Goal: Task Accomplishment & Management: Complete application form

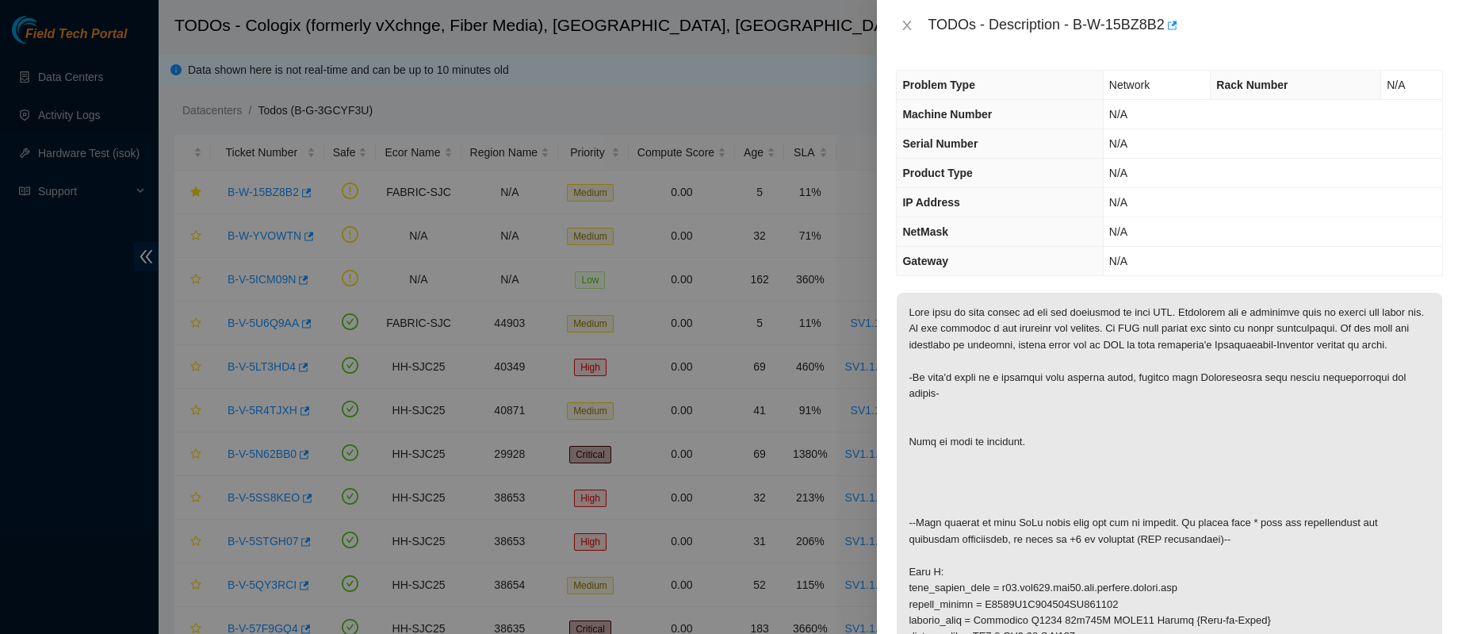
scroll to position [1, 0]
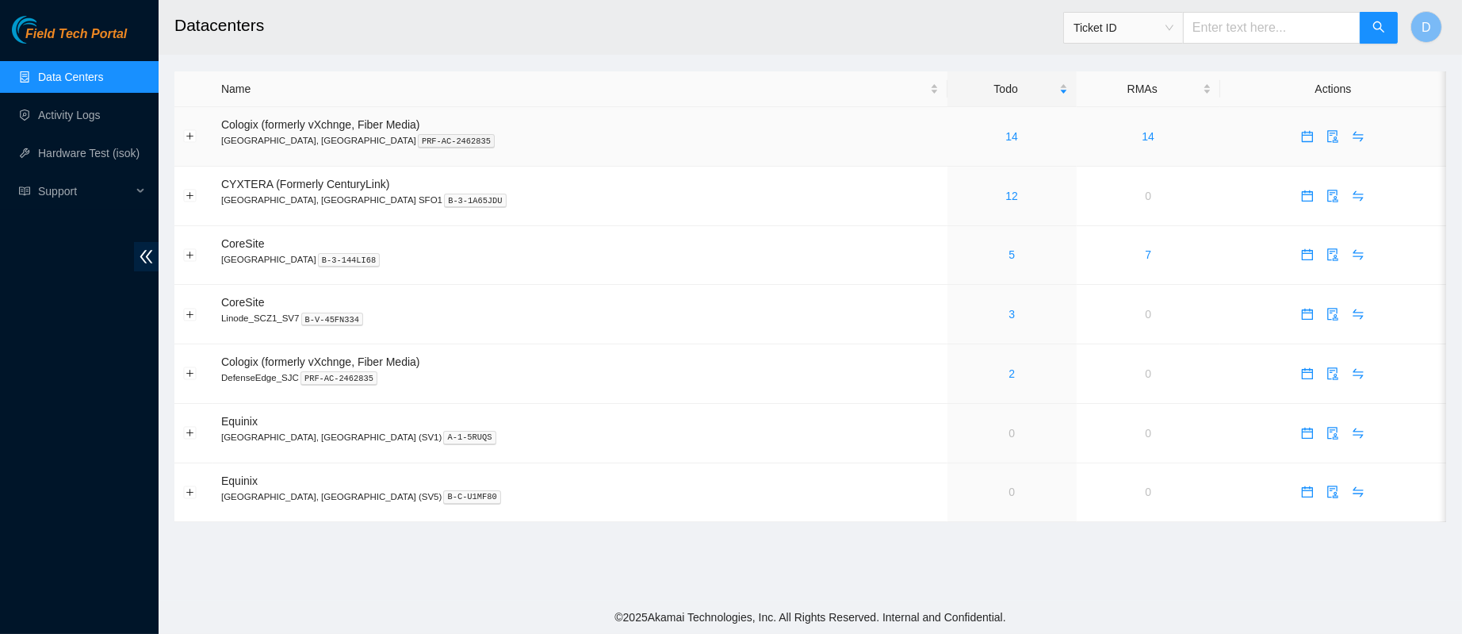
click at [956, 145] on div "14" at bounding box center [1012, 136] width 112 height 17
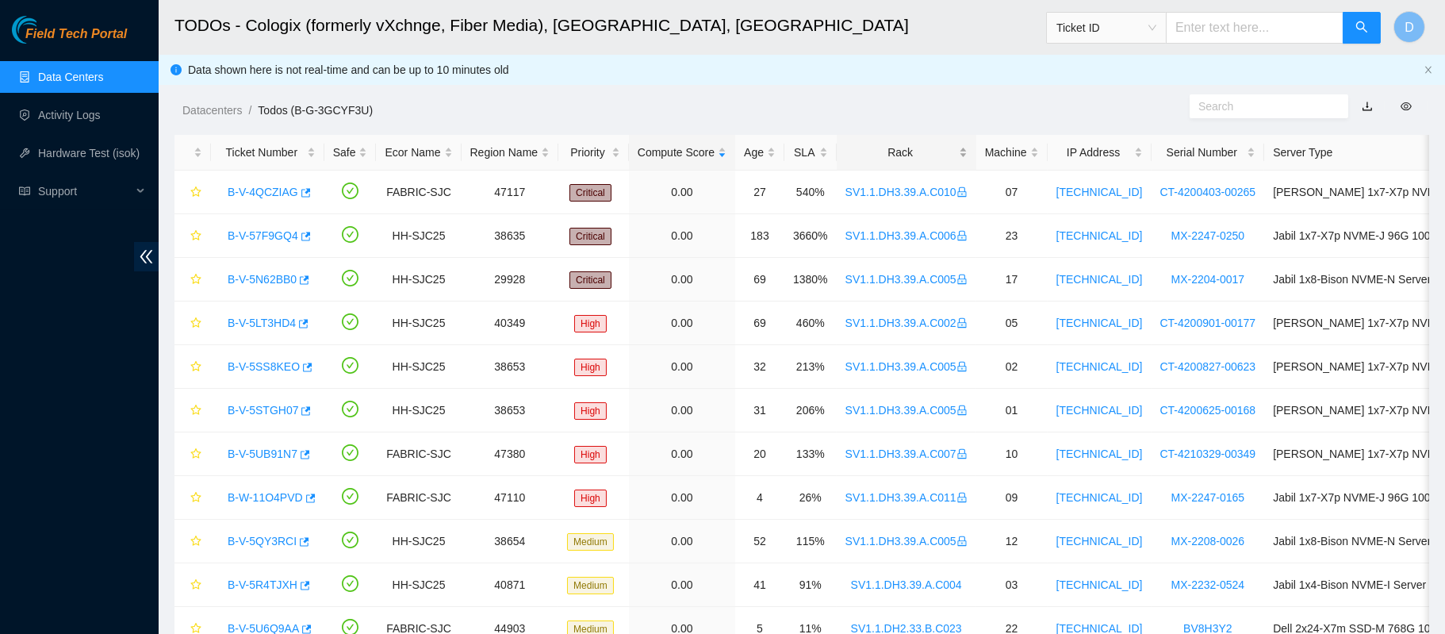
click at [899, 144] on div "Rack" at bounding box center [906, 152] width 122 height 17
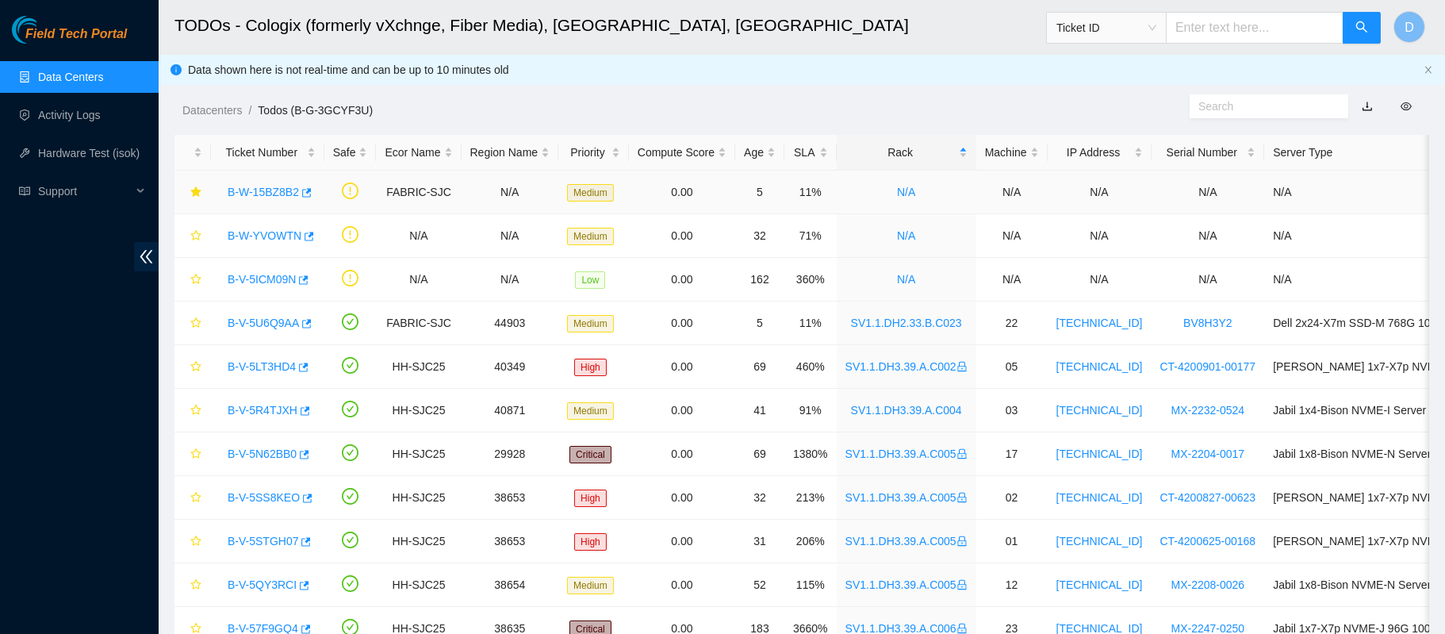
click at [262, 182] on div "B-W-15BZ8B2" at bounding box center [268, 191] width 96 height 25
click at [260, 190] on link "B-W-15BZ8B2" at bounding box center [263, 192] width 71 height 13
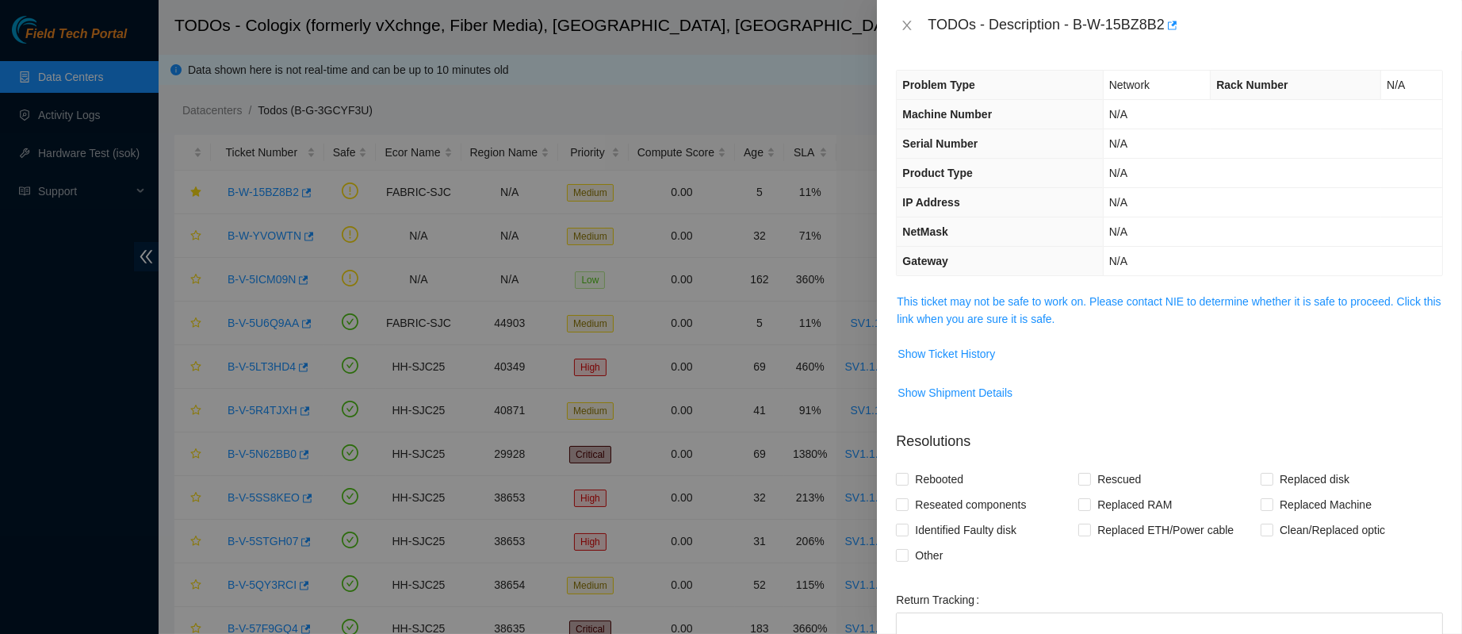
scroll to position [212, 0]
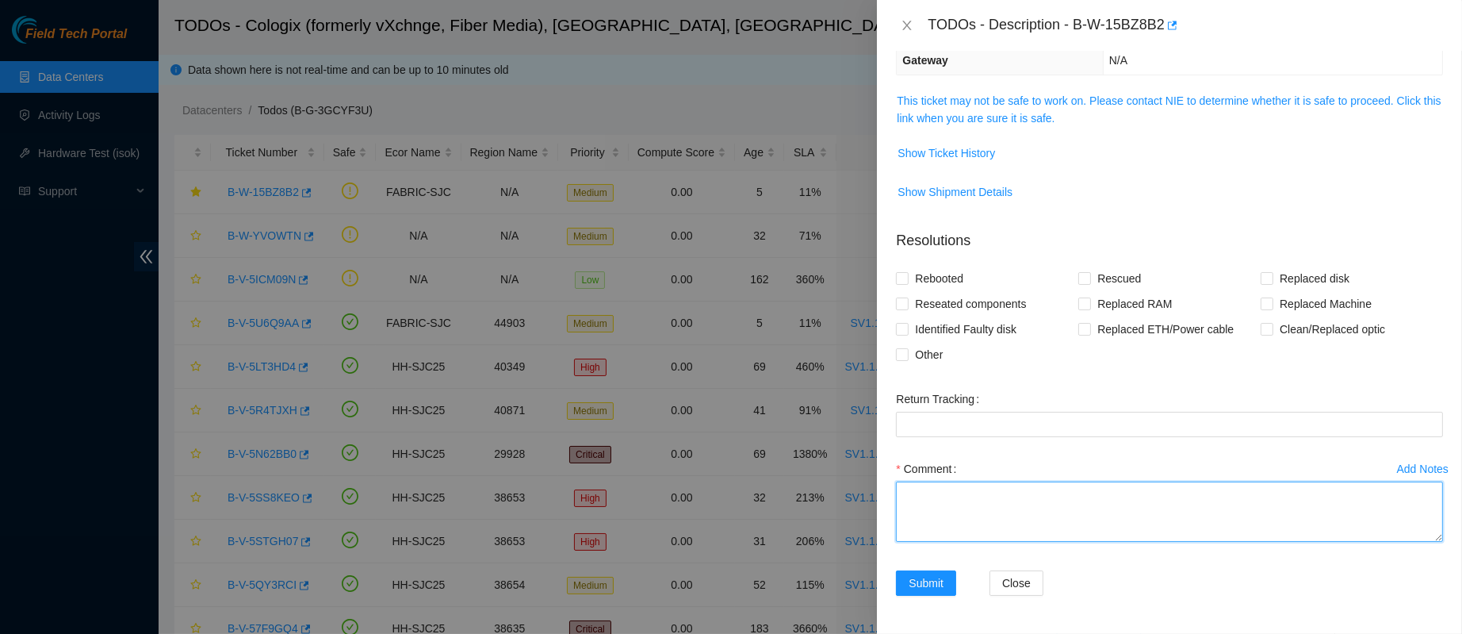
click at [949, 507] on textarea "Comment" at bounding box center [1169, 511] width 547 height 60
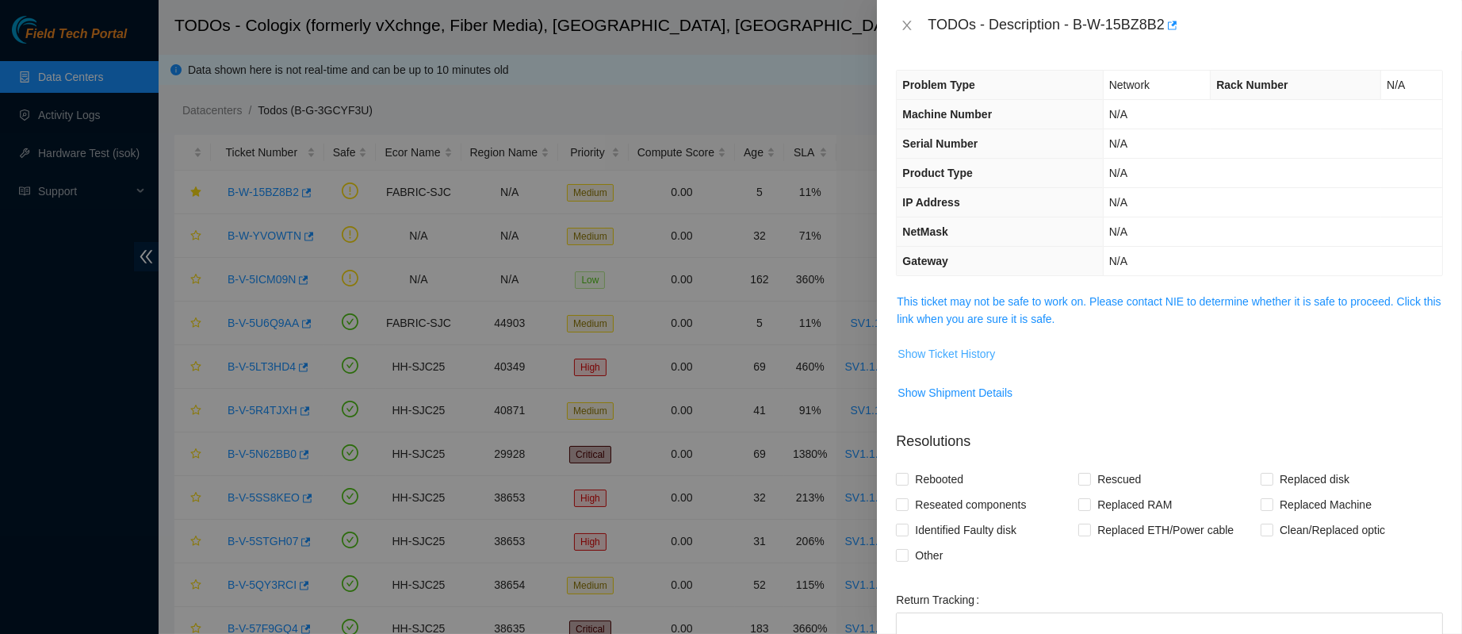
click at [958, 342] on button "Show Ticket History" at bounding box center [946, 353] width 99 height 25
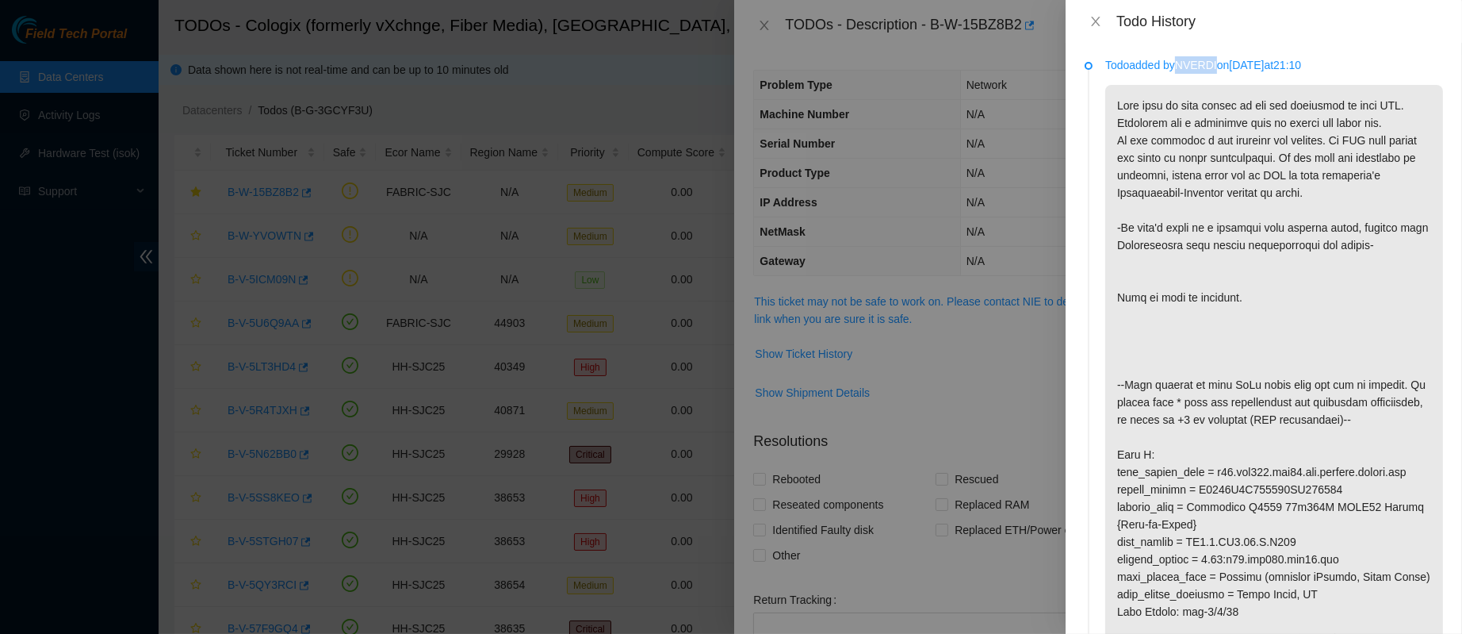
drag, startPoint x: 1183, startPoint y: 64, endPoint x: 1222, endPoint y: 67, distance: 39.0
click at [1222, 67] on p "Todo added by NVERDI on 2025-09-06 at 21:10" at bounding box center [1274, 64] width 338 height 17
copy p "NVERDI"
click at [1101, 17] on icon "close" at bounding box center [1096, 21] width 13 height 13
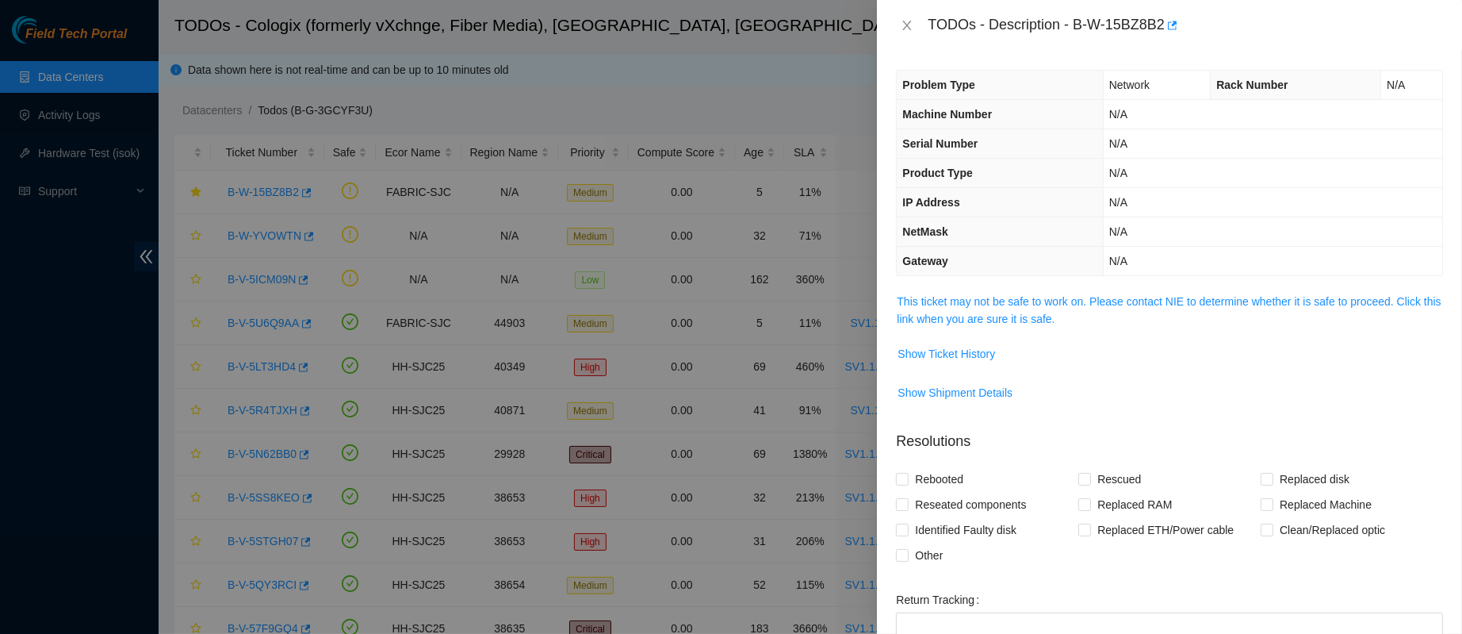
scroll to position [212, 0]
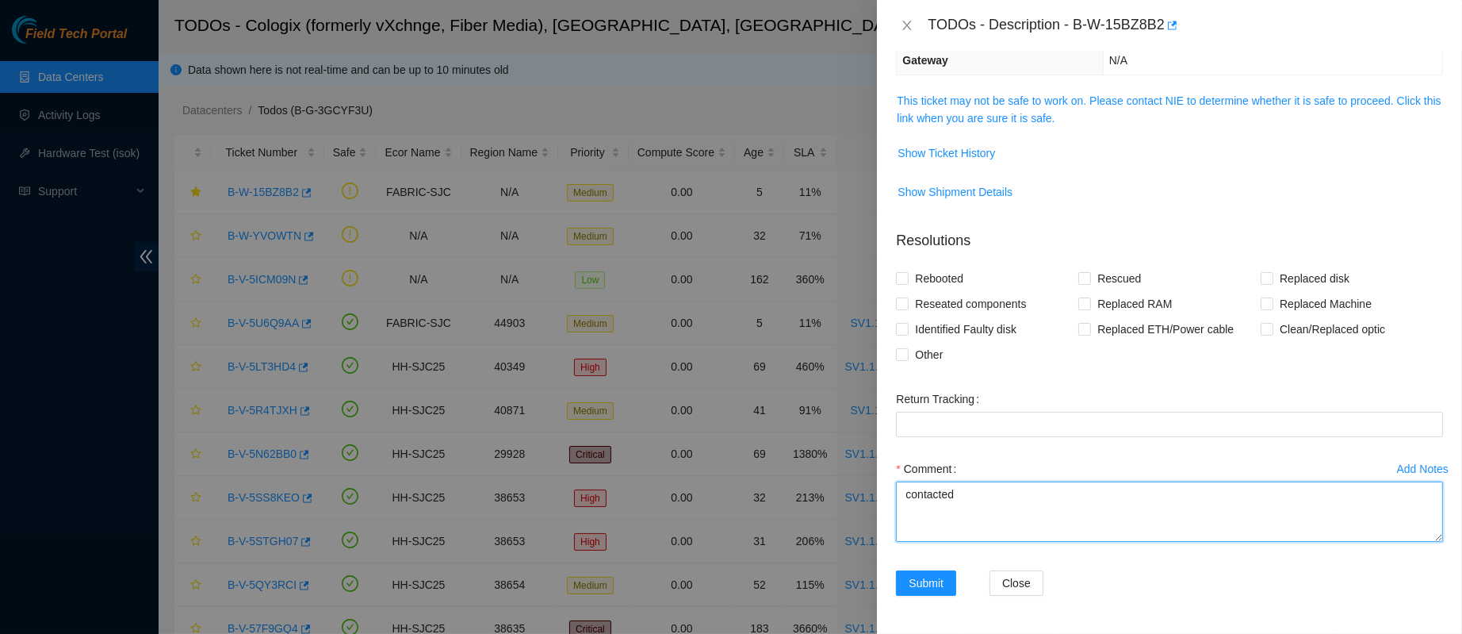
click at [973, 493] on textarea "contacted" at bounding box center [1169, 511] width 547 height 60
paste textarea "NVERDI"
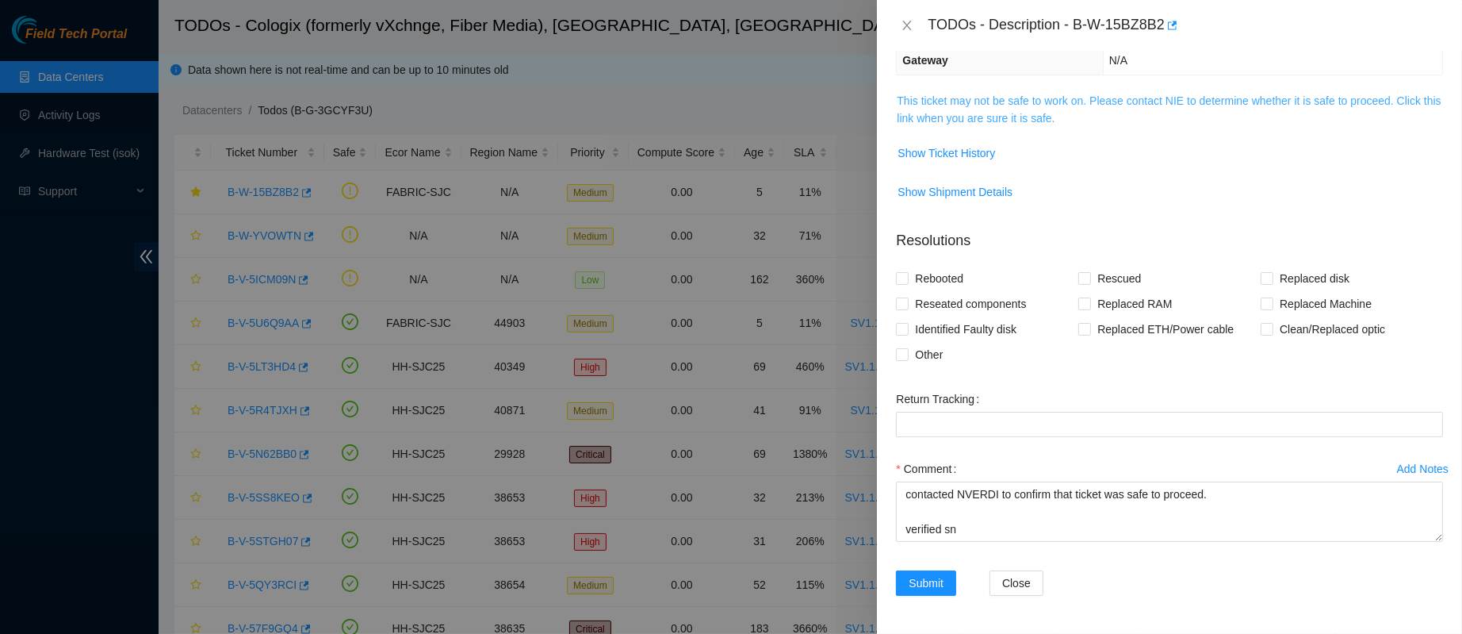
click at [1017, 97] on link "This ticket may not be safe to work on. Please contact NIE to determine whether…" at bounding box center [1169, 109] width 544 height 30
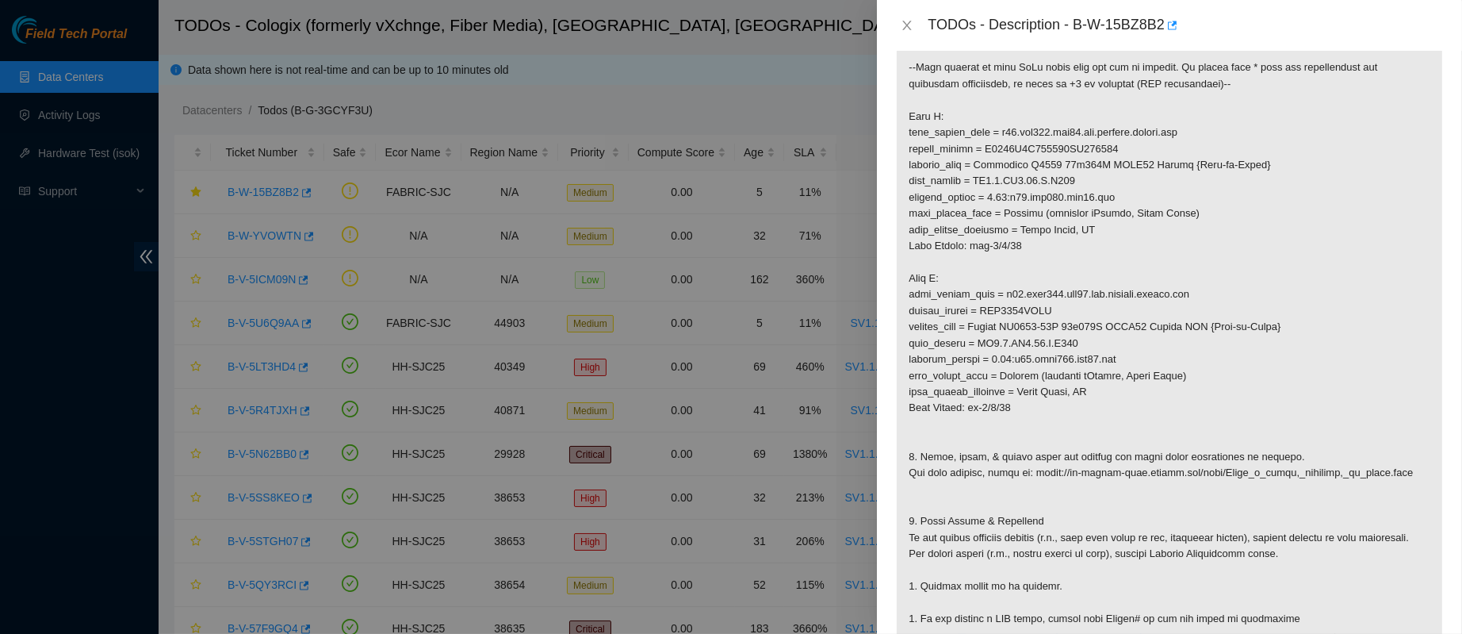
scroll to position [456, 0]
click at [903, 21] on icon "close" at bounding box center [907, 26] width 9 height 10
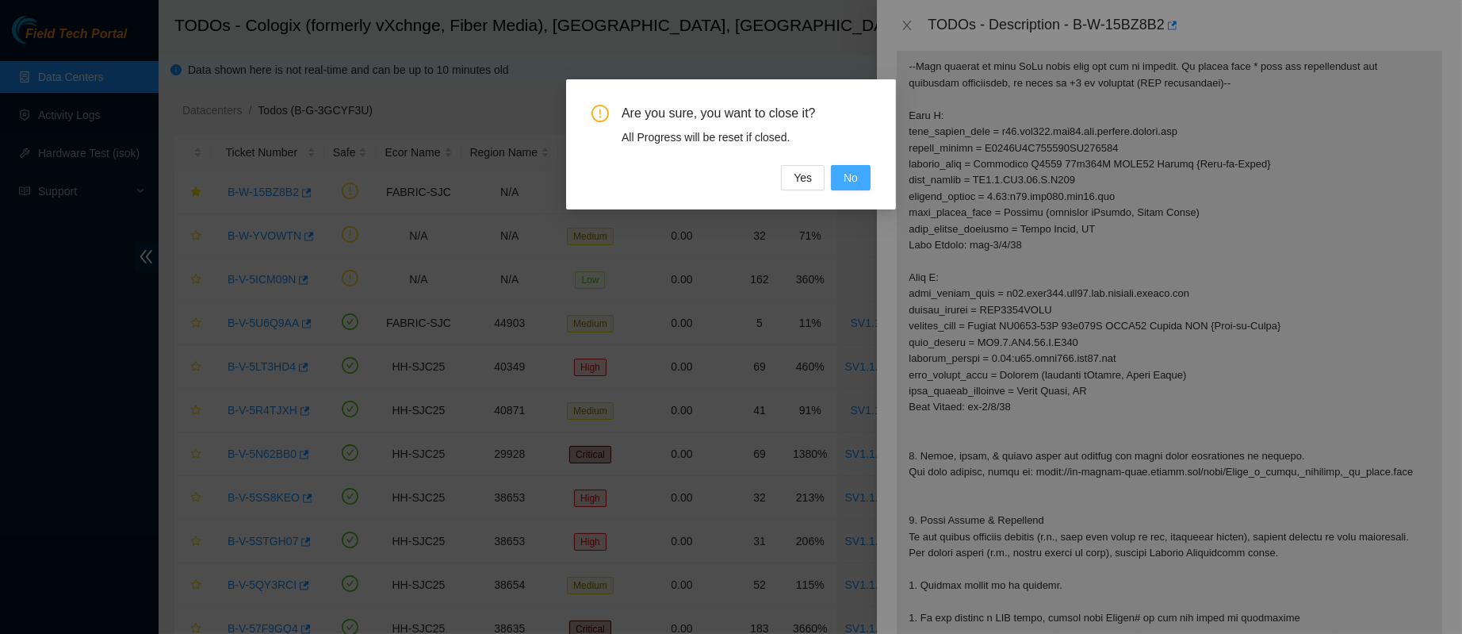
click at [860, 172] on button "No" at bounding box center [851, 177] width 40 height 25
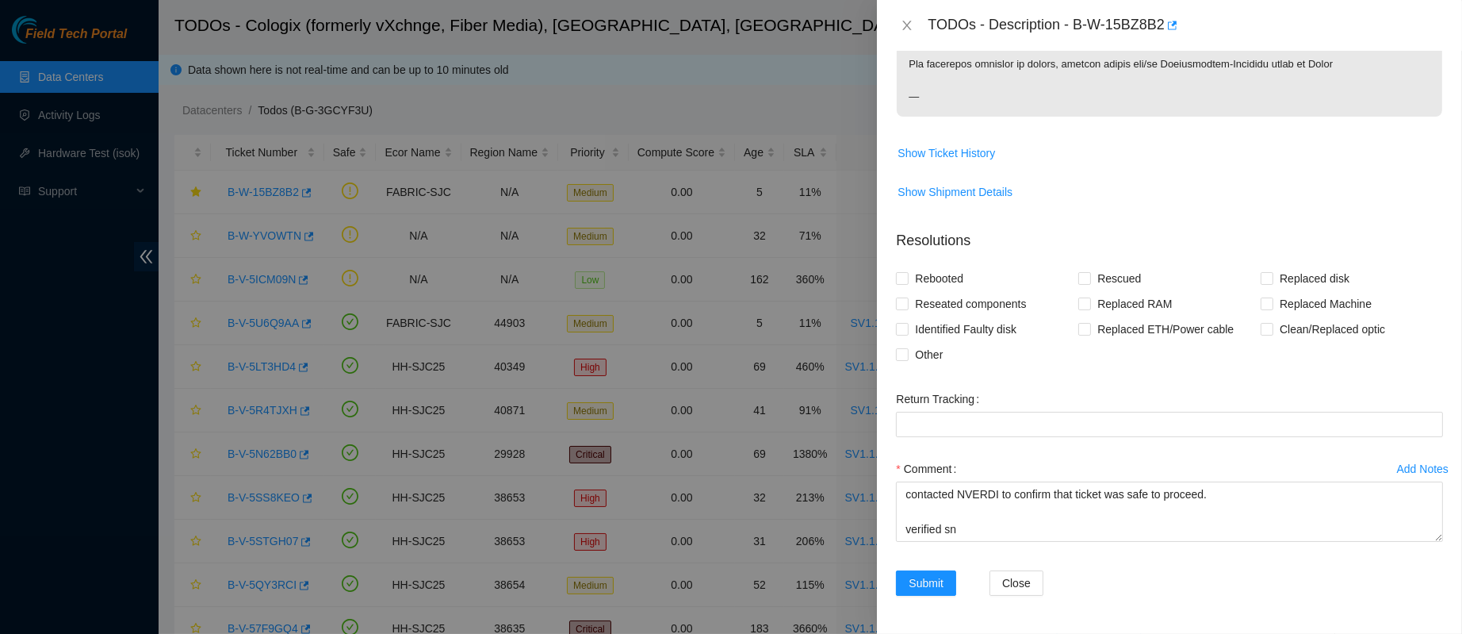
scroll to position [1569, 0]
drag, startPoint x: 961, startPoint y: 523, endPoint x: 906, endPoint y: 523, distance: 54.7
click at [906, 523] on textarea "contacted NVERDI to confirm that ticket was safe to proceed. verified sn" at bounding box center [1169, 511] width 547 height 60
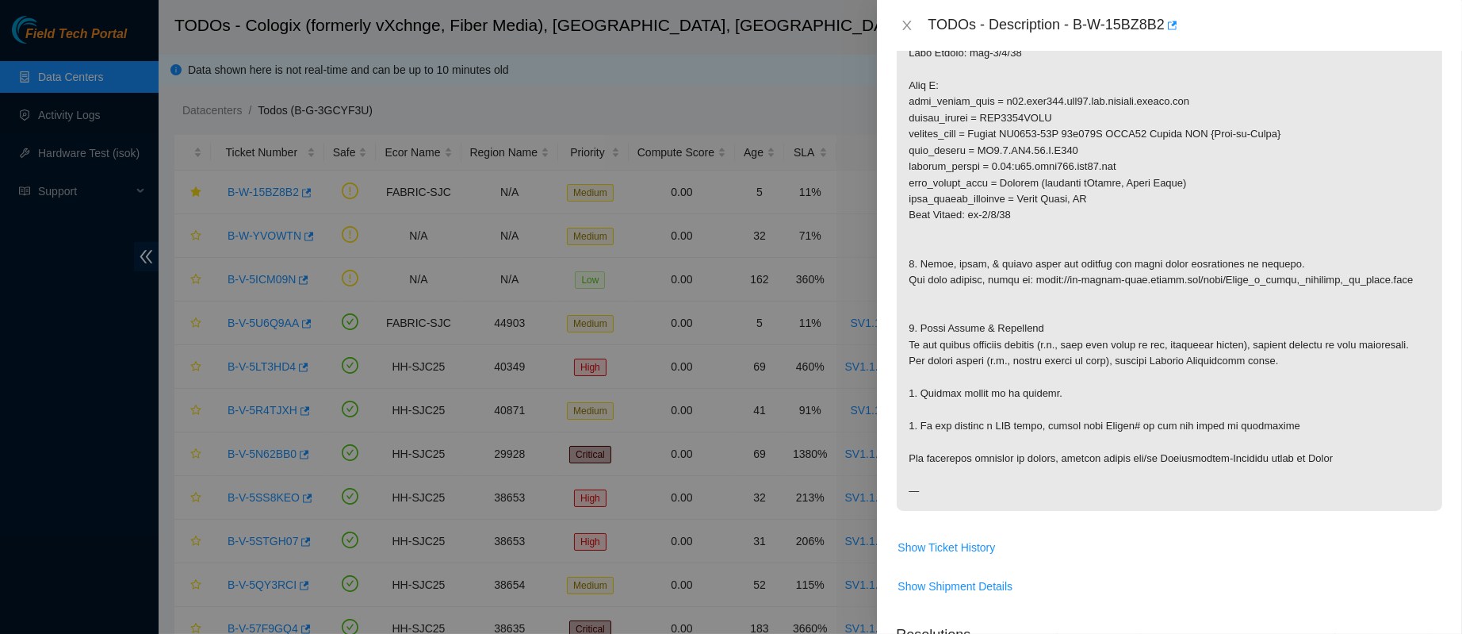
scroll to position [646, 0]
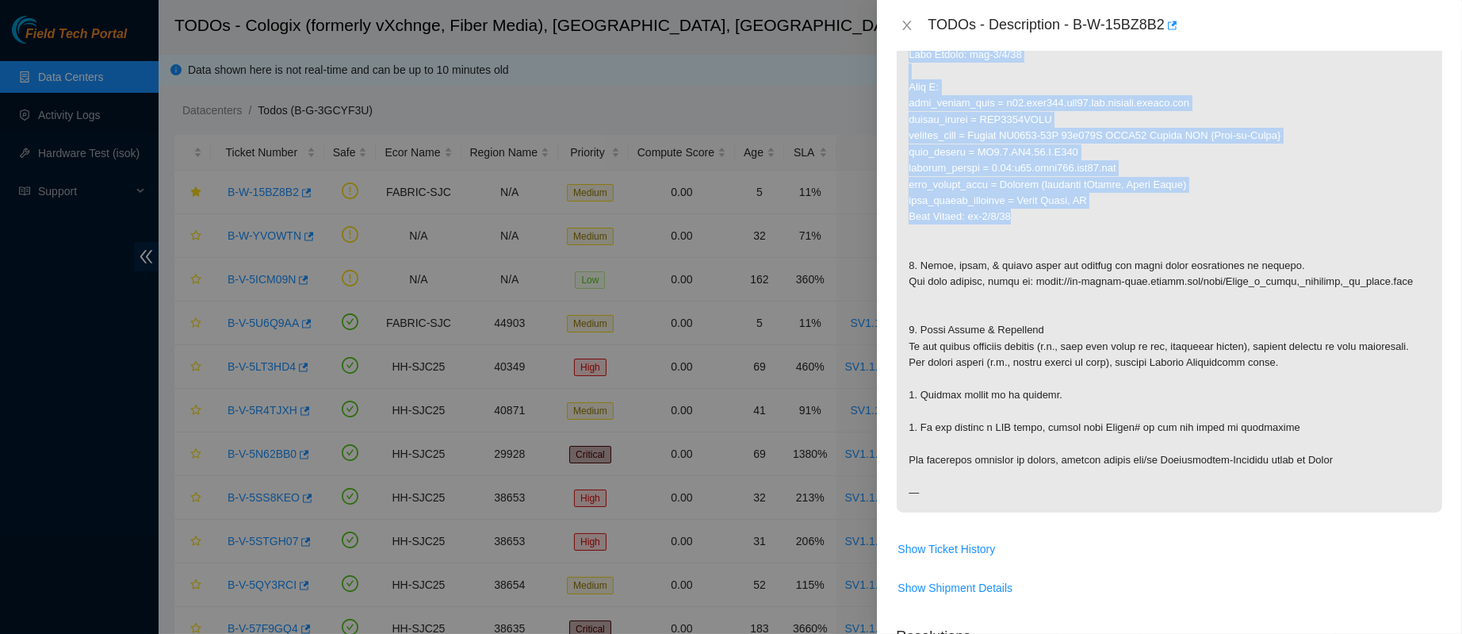
drag, startPoint x: 912, startPoint y: 94, endPoint x: 1176, endPoint y: 502, distance: 485.7
click at [1176, 502] on p at bounding box center [1170, 79] width 546 height 866
copy p "Side A: fqdn_router_name = r04.tor107.sjc01.fab.netarch.akamai.com serial_numbe…"
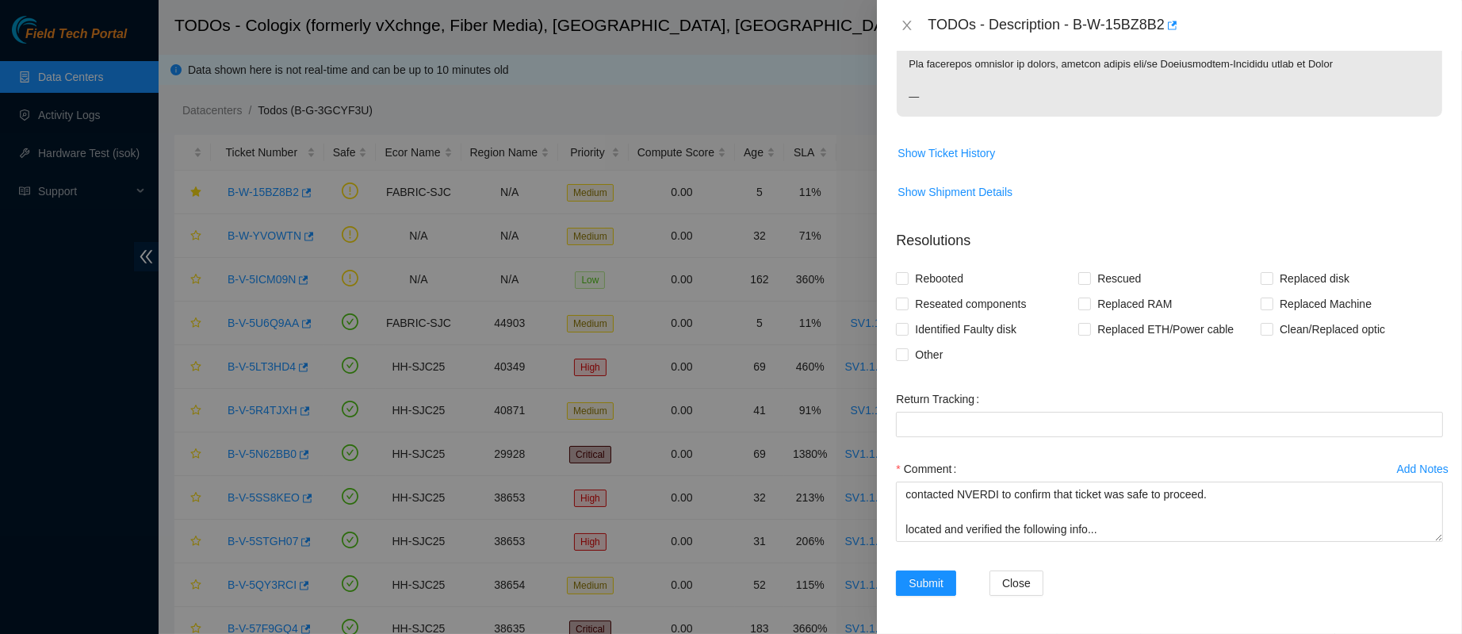
scroll to position [1569, 0]
click at [929, 534] on textarea "contacted NVERDI to confirm that ticket was safe to proceed. located and verifi…" at bounding box center [1169, 511] width 547 height 60
paste textarea "Side A: fqdn_router_name = r04.tor107.sjc01.fab.netarch.akamai.com serial_numbe…"
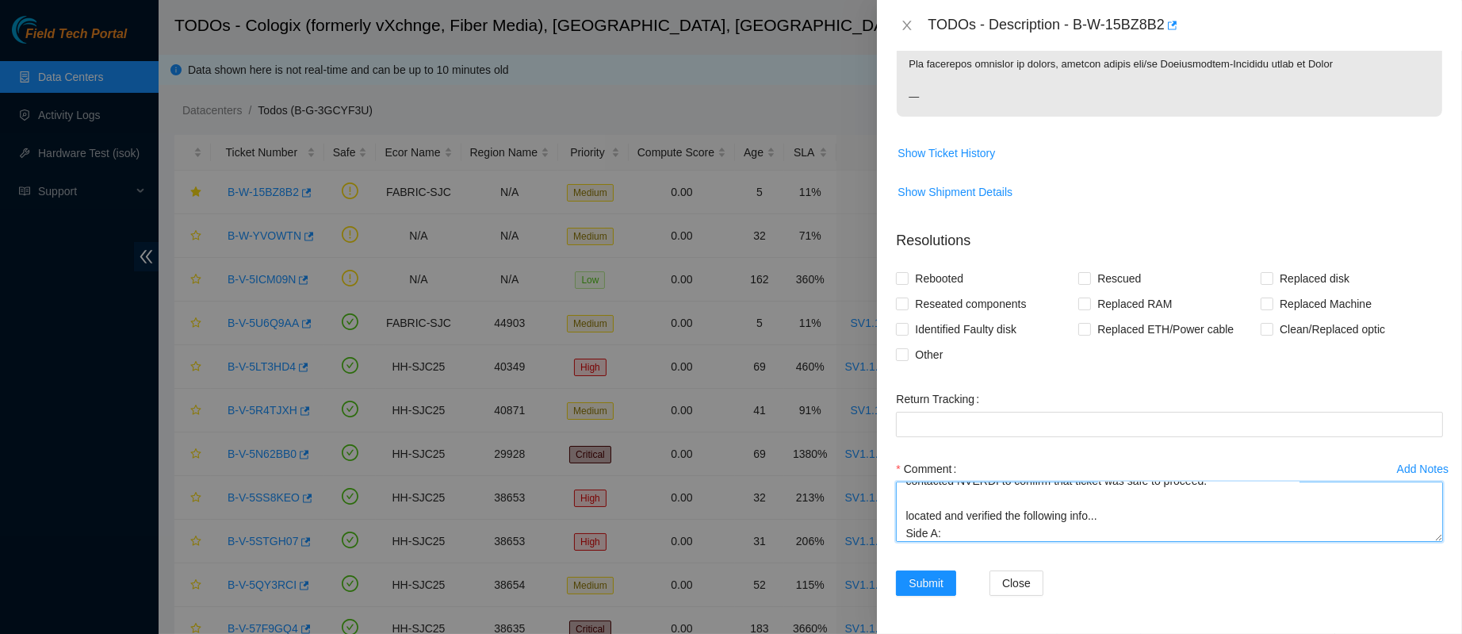
scroll to position [0, 0]
click at [976, 492] on textarea "contacted NVERDI to confirm that ticket was safe to proceed. located and verifi…" at bounding box center [1169, 511] width 547 height 60
click at [1082, 531] on textarea "contacted NVERDI to confirm that ticket was safe to proceed. located and verifi…" at bounding box center [1169, 511] width 547 height 60
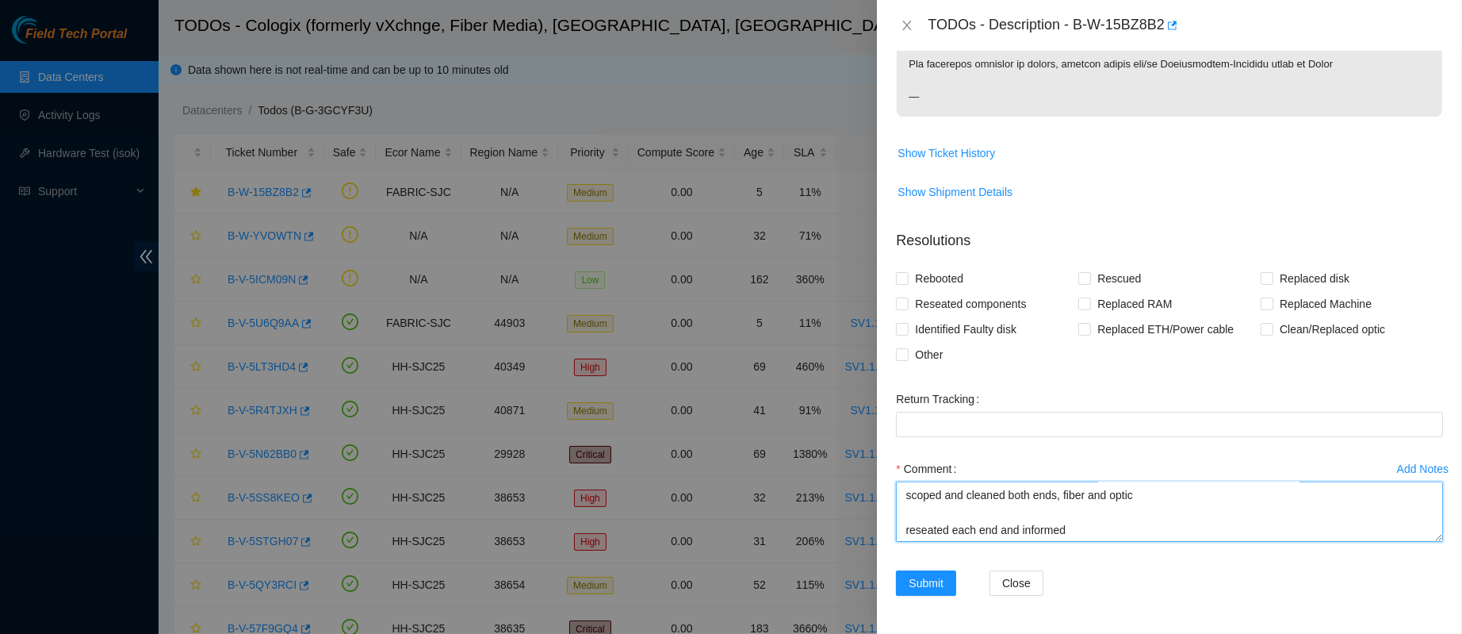
paste textarea "NVERDI"
drag, startPoint x: 993, startPoint y: 538, endPoint x: 952, endPoint y: 539, distance: 40.5
click at [952, 539] on textarea "contacted NVERDI to confirm that ticket was safe to proceed. located and verifi…" at bounding box center [1169, 511] width 547 height 60
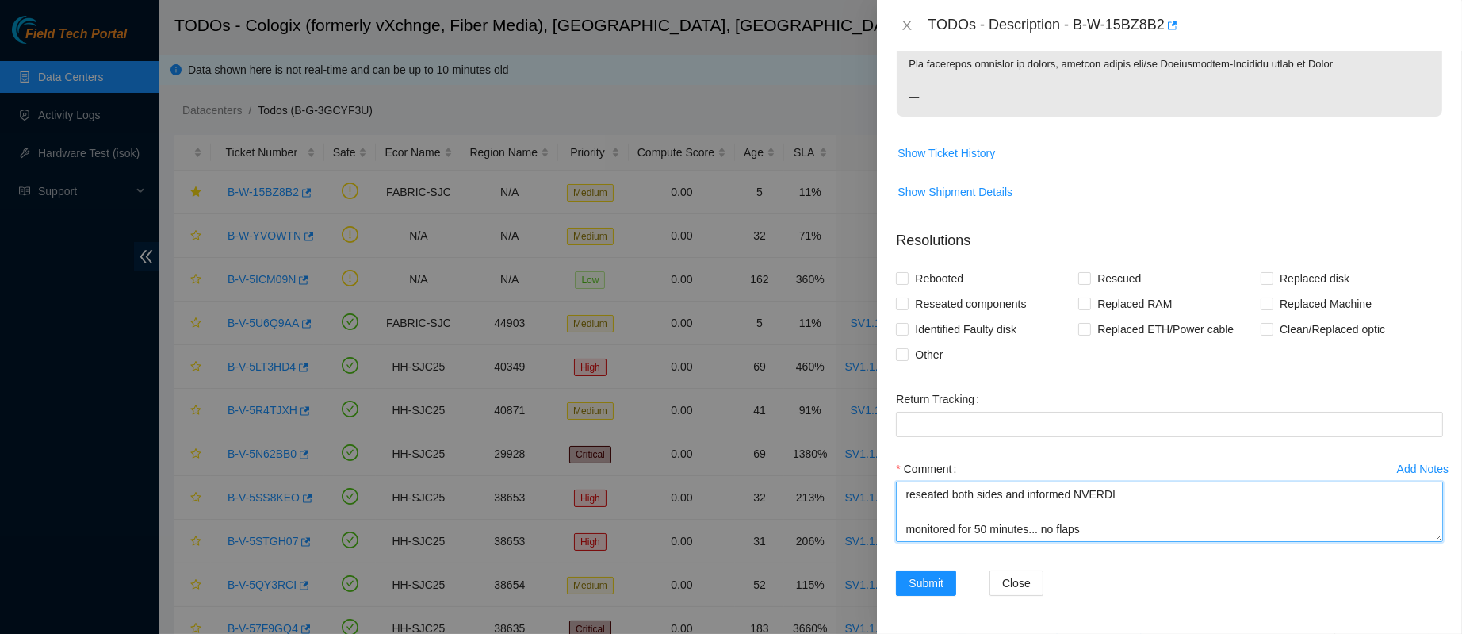
click at [1094, 529] on textarea "contacted NVERDI to confirm that ticket was safe to proceed. located and verifi…" at bounding box center [1169, 511] width 547 height 60
type textarea "contacted NVERDI to confirm that ticket was safe to proceed. located and verifi…"
click at [925, 316] on span "Reseated components" at bounding box center [971, 303] width 124 height 25
click at [907, 308] on input "Reseated components" at bounding box center [901, 302] width 11 height 11
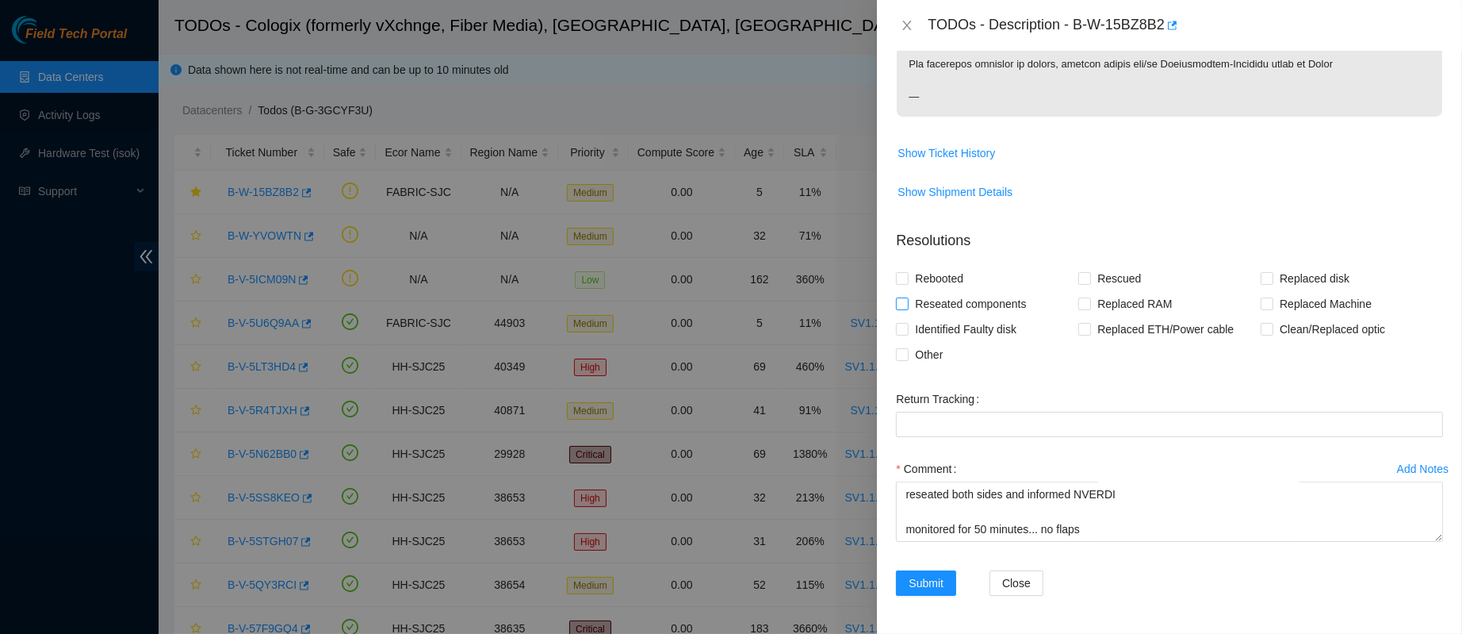
checkbox input "true"
click at [1274, 342] on span "Clean/Replaced optic" at bounding box center [1333, 328] width 118 height 25
click at [1269, 334] on input "Clean/Replaced optic" at bounding box center [1266, 328] width 11 height 11
checkbox input "true"
click at [925, 367] on span "Other" at bounding box center [929, 354] width 40 height 25
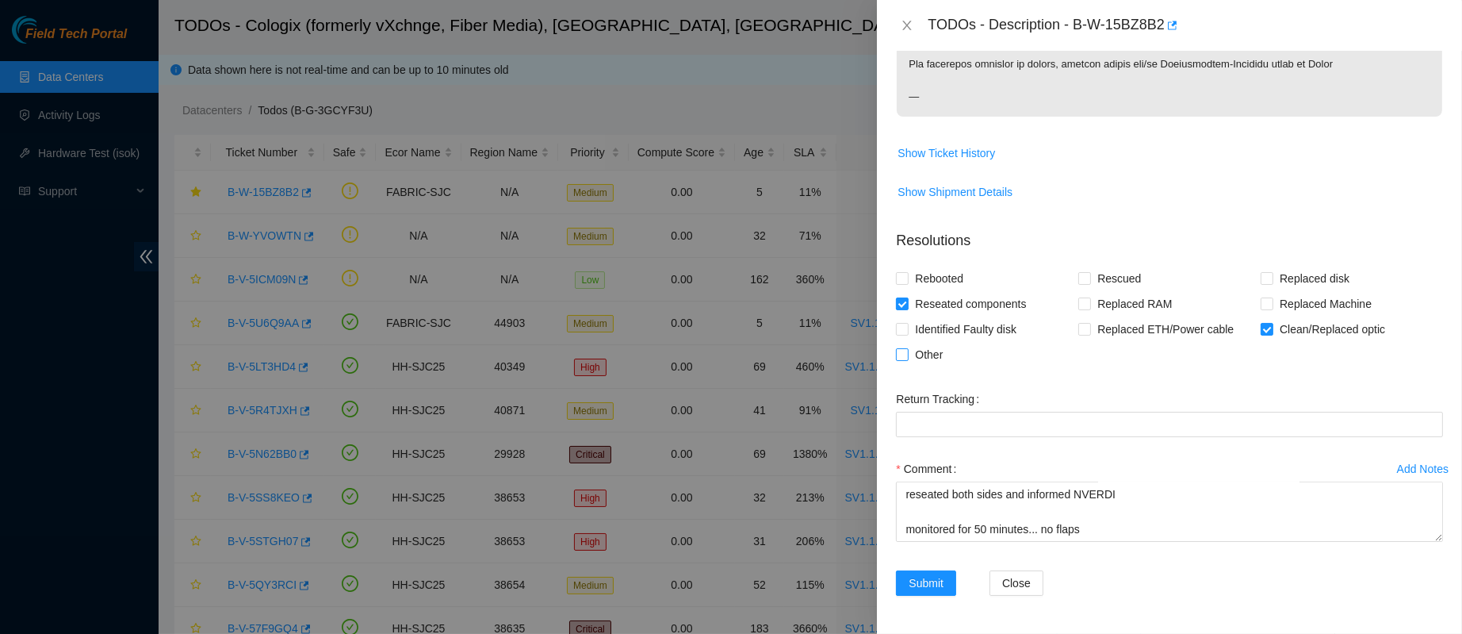
click at [907, 359] on input "Other" at bounding box center [901, 353] width 11 height 11
checkbox input "true"
click at [1152, 504] on textarea "contacted NVERDI to confirm that ticket was safe to proceed. located and verifi…" at bounding box center [1169, 511] width 547 height 60
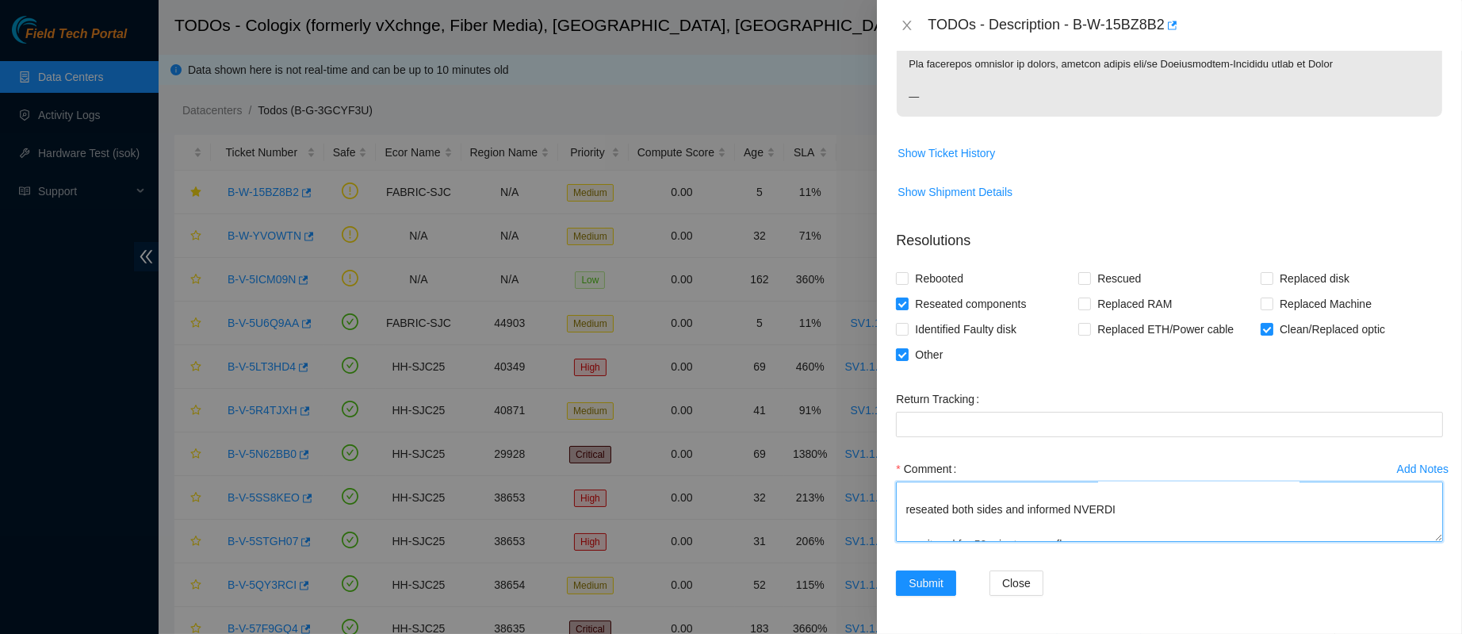
click at [1152, 504] on textarea "contacted NVERDI to confirm that ticket was safe to proceed. located and verifi…" at bounding box center [1169, 511] width 547 height 60
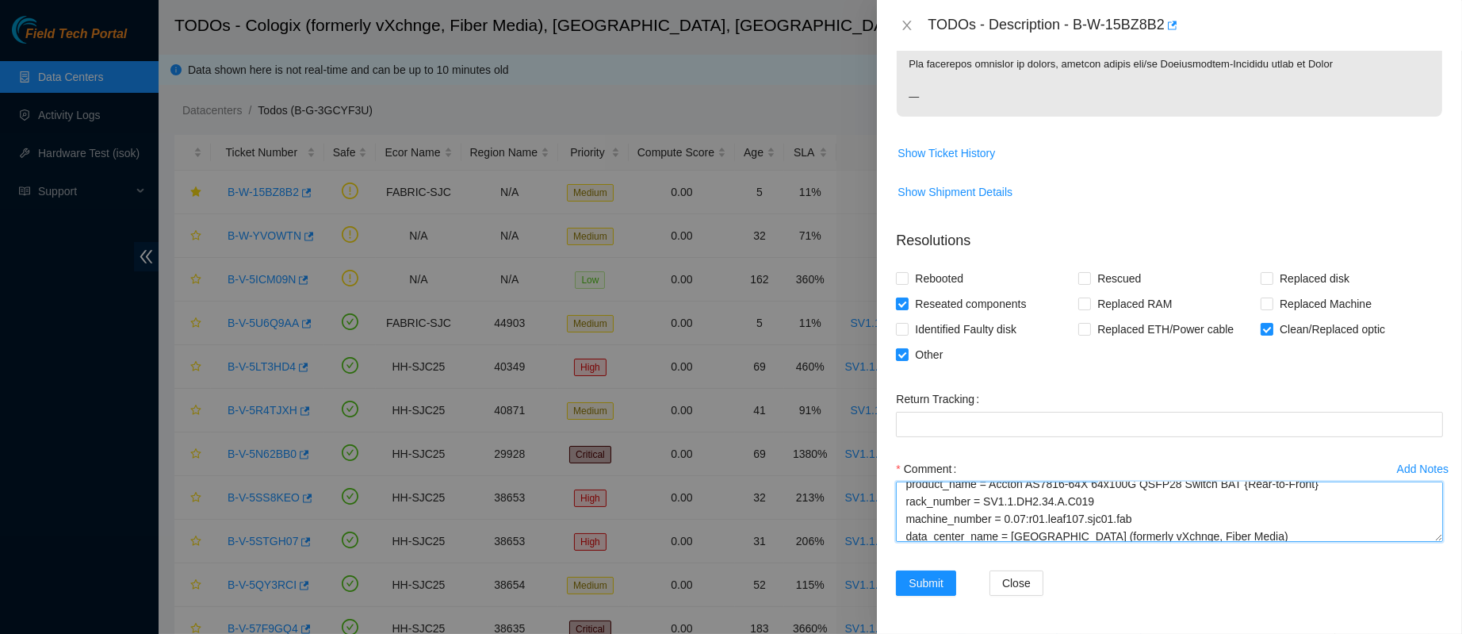
scroll to position [0, 0]
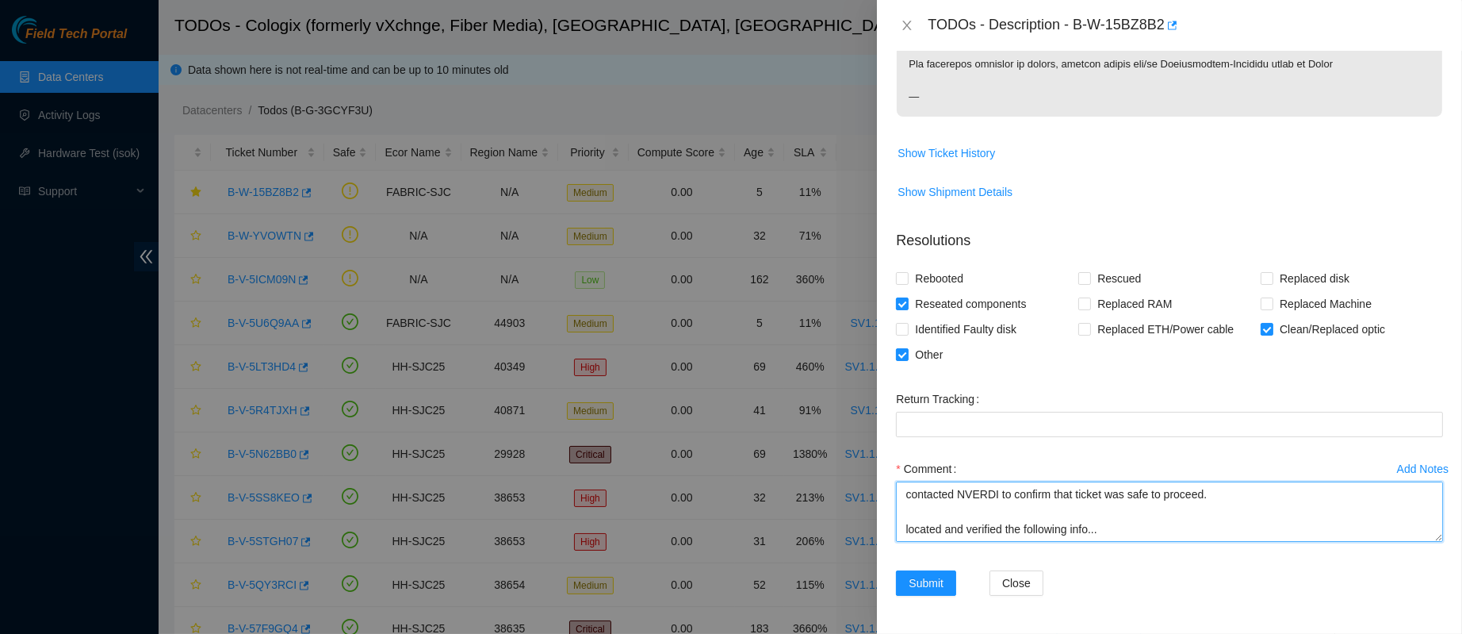
drag, startPoint x: 1082, startPoint y: 531, endPoint x: 853, endPoint y: 450, distance: 243.3
click at [853, 450] on div "TODOs - Description - B-W-15BZ8B2 Problem Type Network Rack Number N/A Machine …" at bounding box center [731, 317] width 1462 height 634
type textarea "contacted NVERDI to confirm that ticket was safe to proceed. located and verifi…"
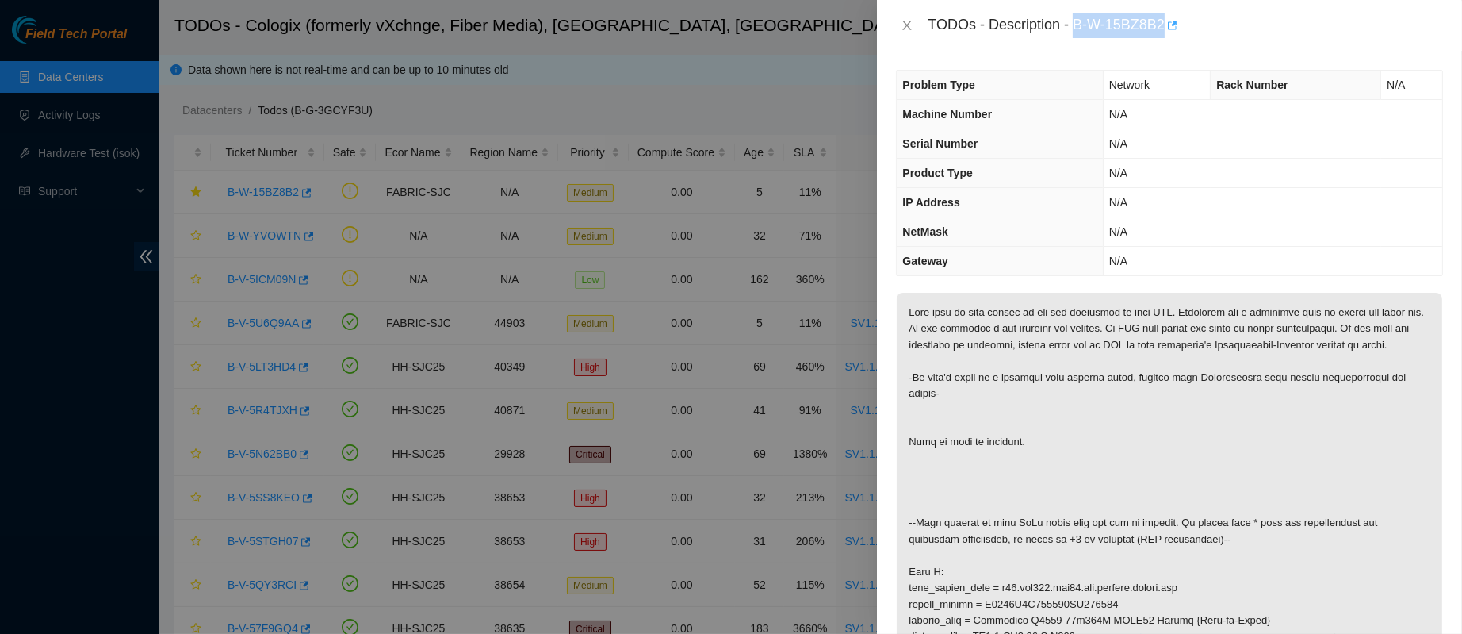
drag, startPoint x: 1127, startPoint y: 26, endPoint x: 1247, endPoint y: 29, distance: 120.6
click at [1247, 29] on div "TODOs - Description - B-W-15BZ8B2" at bounding box center [1185, 25] width 515 height 25
copy div "B-W-15BZ8B2"
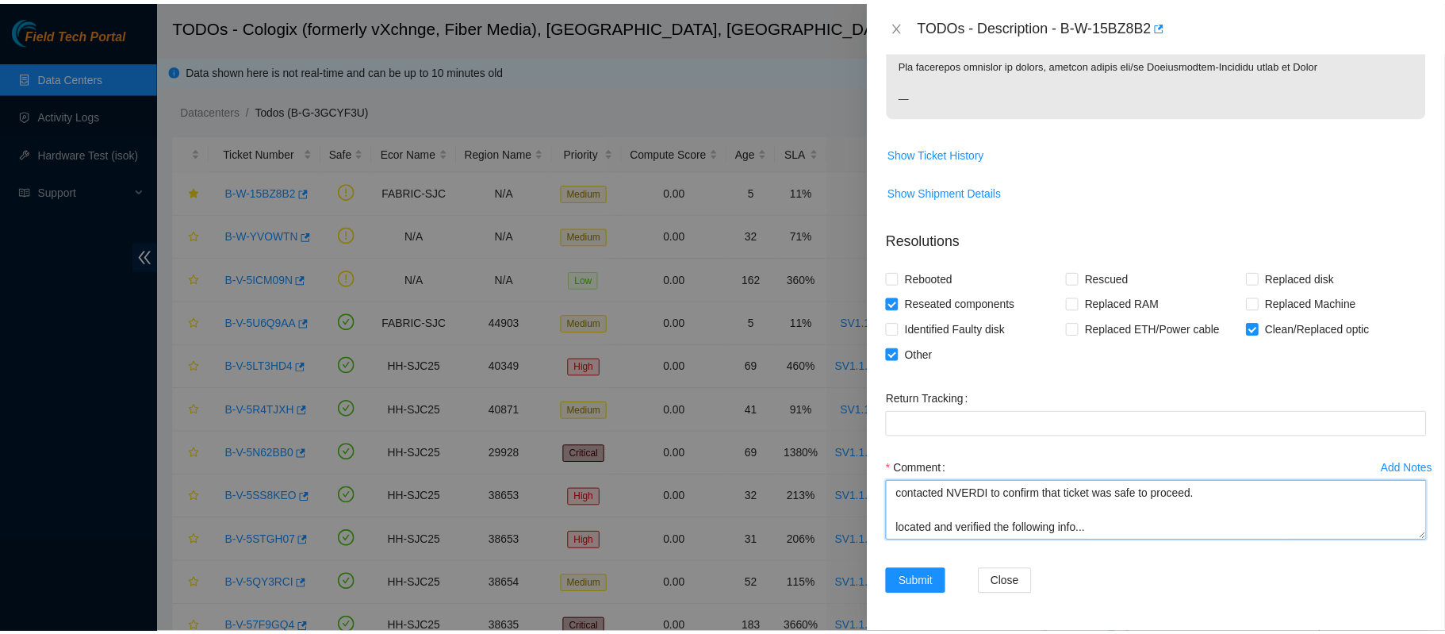
scroll to position [471, 0]
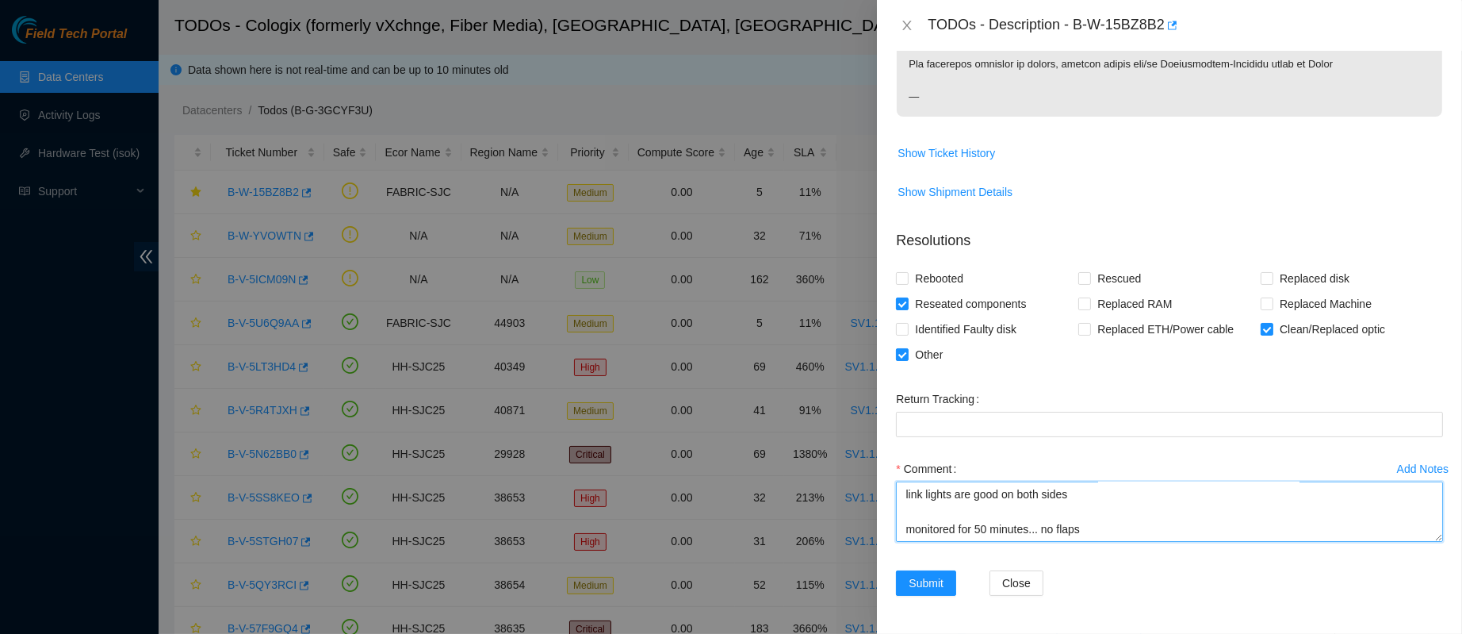
drag, startPoint x: 902, startPoint y: 499, endPoint x: 1132, endPoint y: 647, distance: 273.6
click at [1132, 633] on html "Field Tech Portal Data Centers Activity Logs Hardware Test (isok) Support TODOs…" at bounding box center [731, 317] width 1462 height 634
click at [923, 577] on span "Submit" at bounding box center [926, 582] width 35 height 17
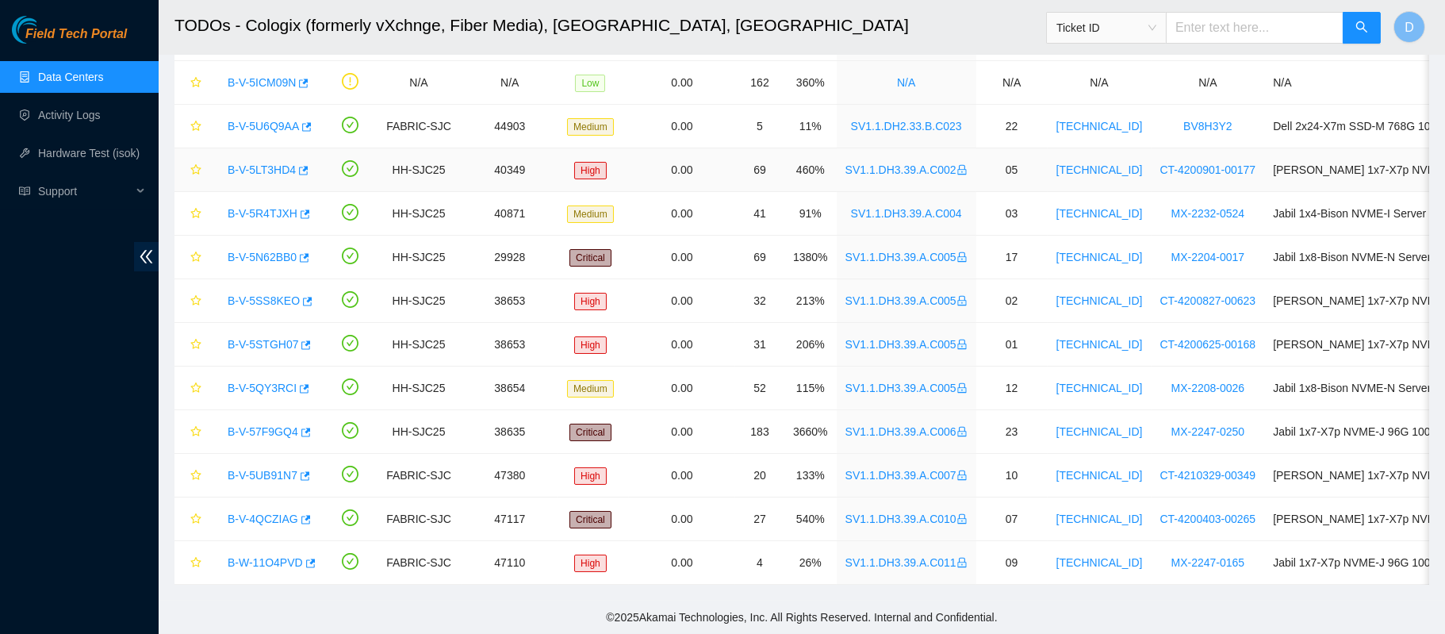
scroll to position [0, 0]
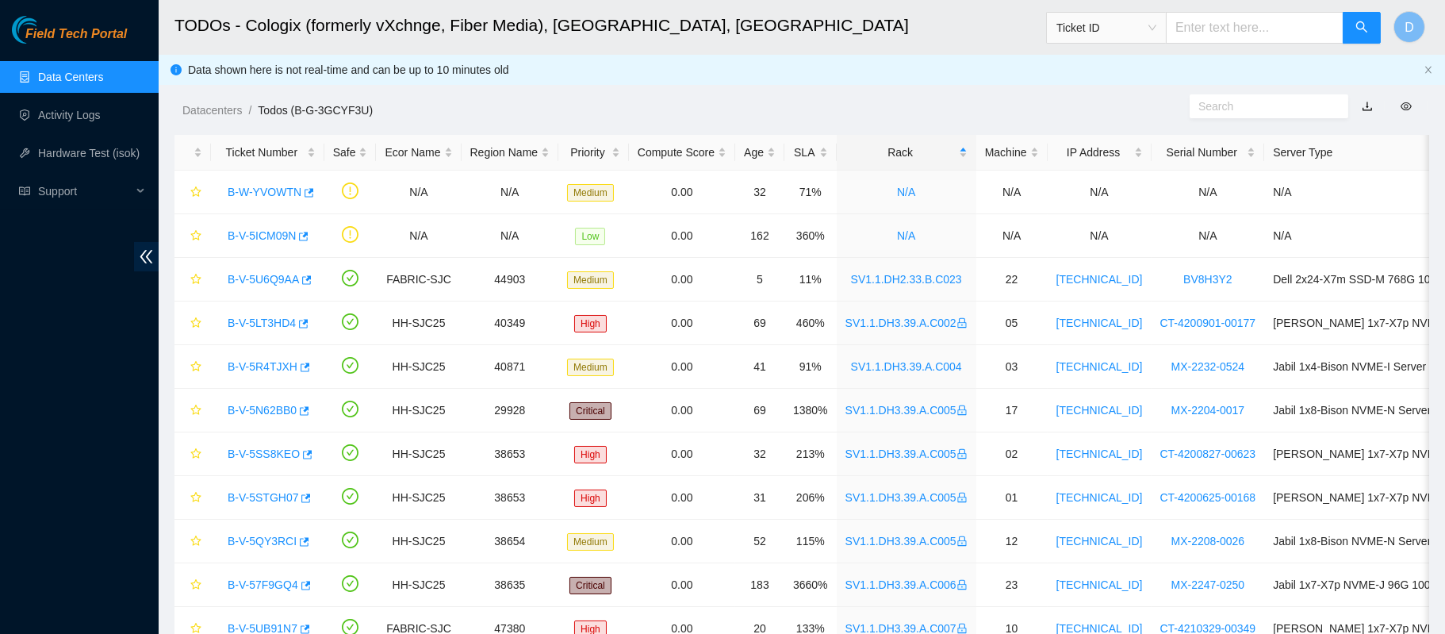
click at [56, 71] on link "Data Centers" at bounding box center [70, 77] width 65 height 13
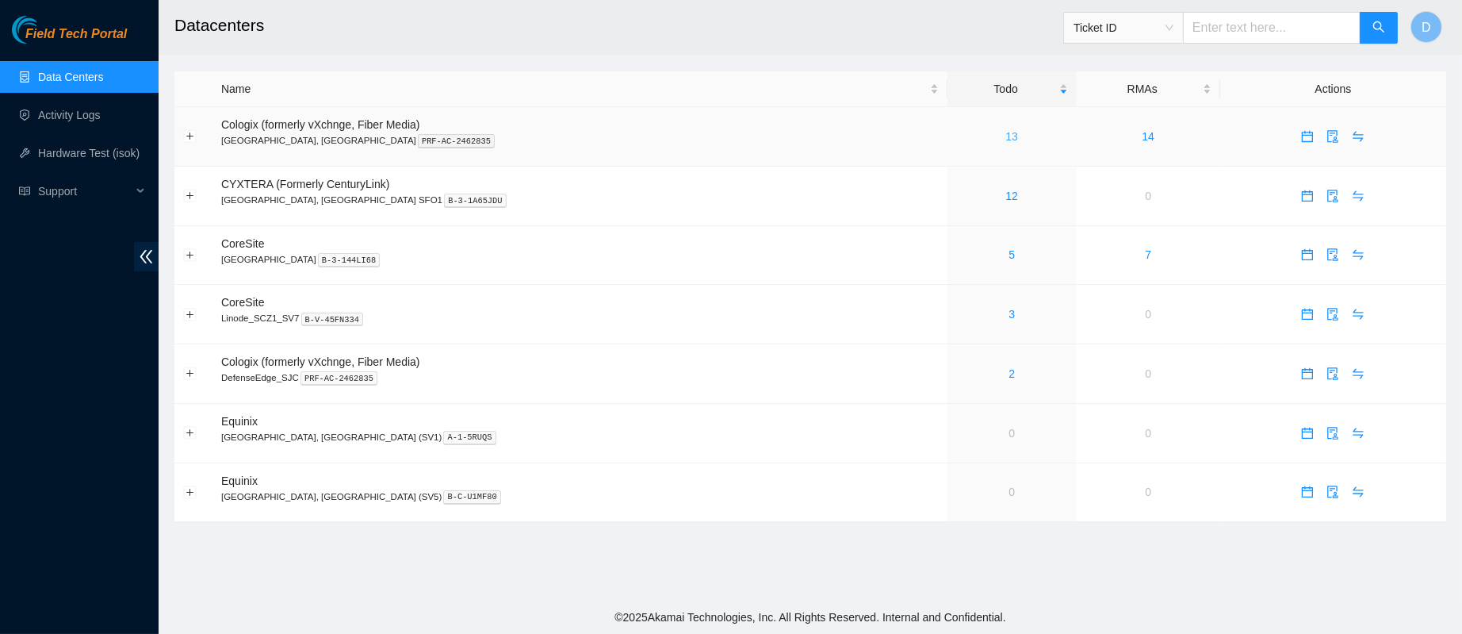
click at [1006, 136] on link "13" at bounding box center [1012, 136] width 13 height 13
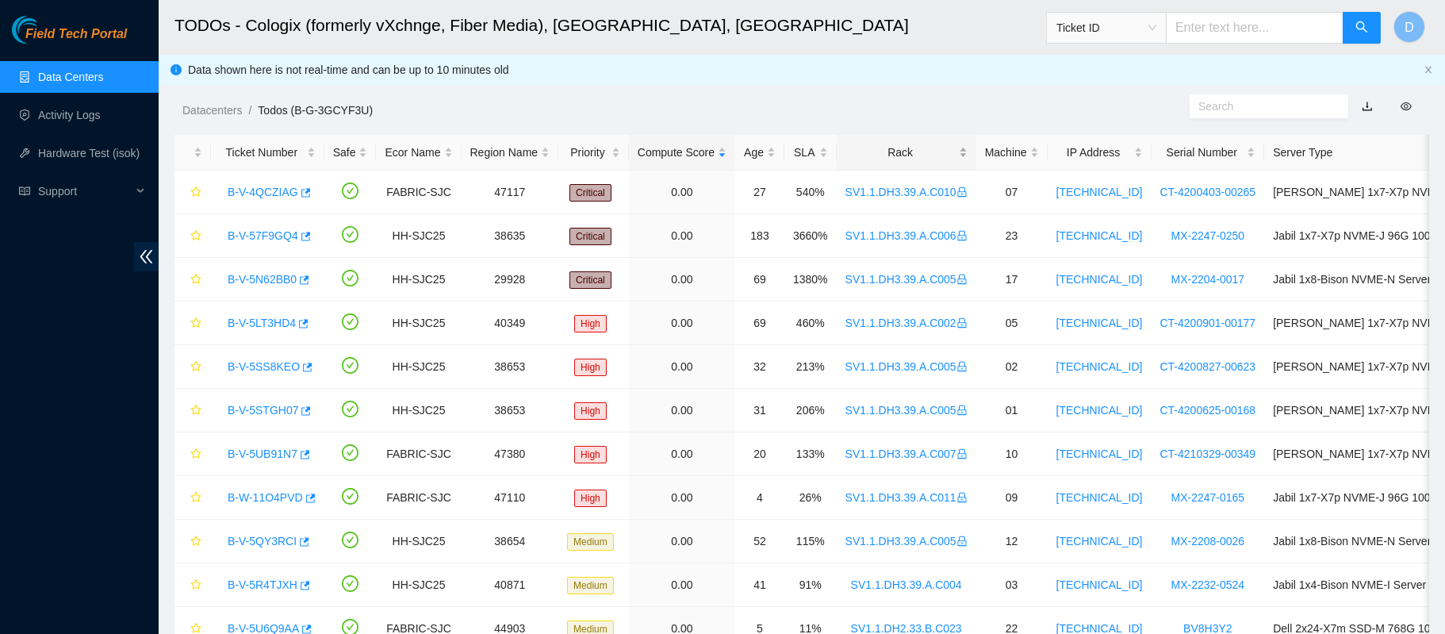
click at [883, 157] on div "Rack" at bounding box center [906, 152] width 122 height 17
click at [103, 30] on span "Field Tech Portal" at bounding box center [76, 34] width 102 height 15
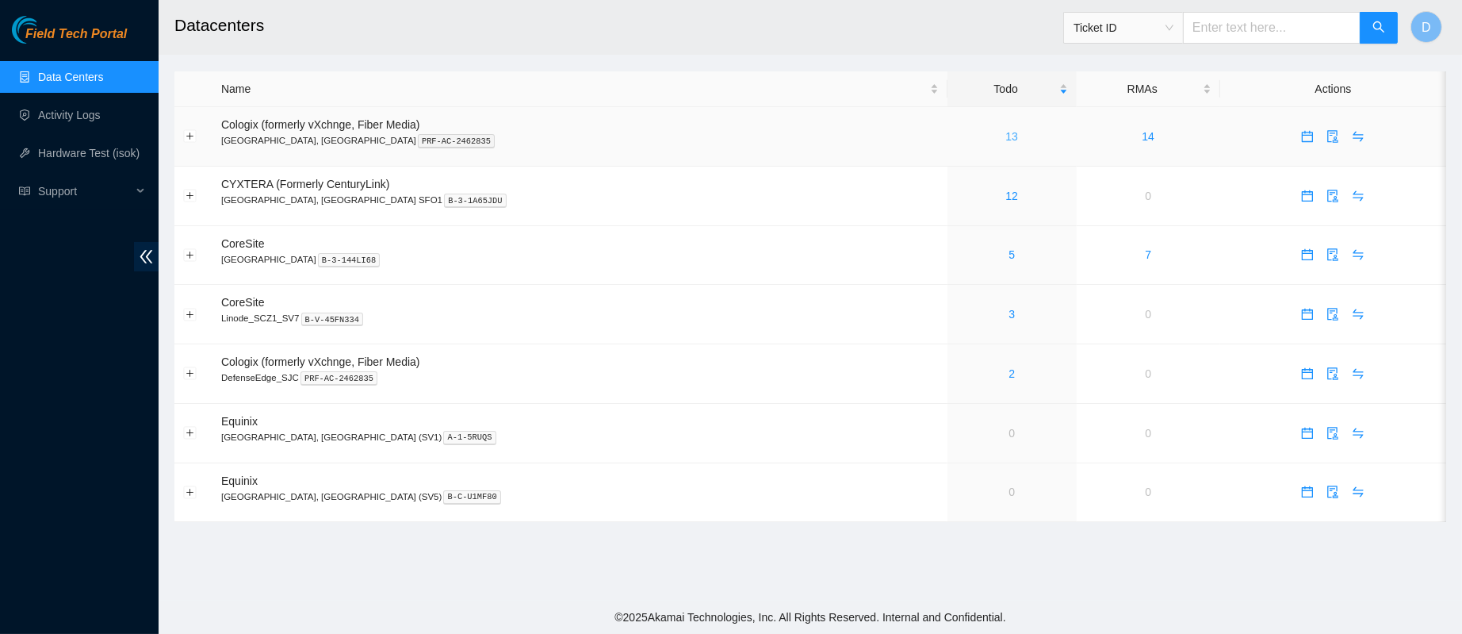
click at [1006, 134] on link "13" at bounding box center [1012, 136] width 13 height 13
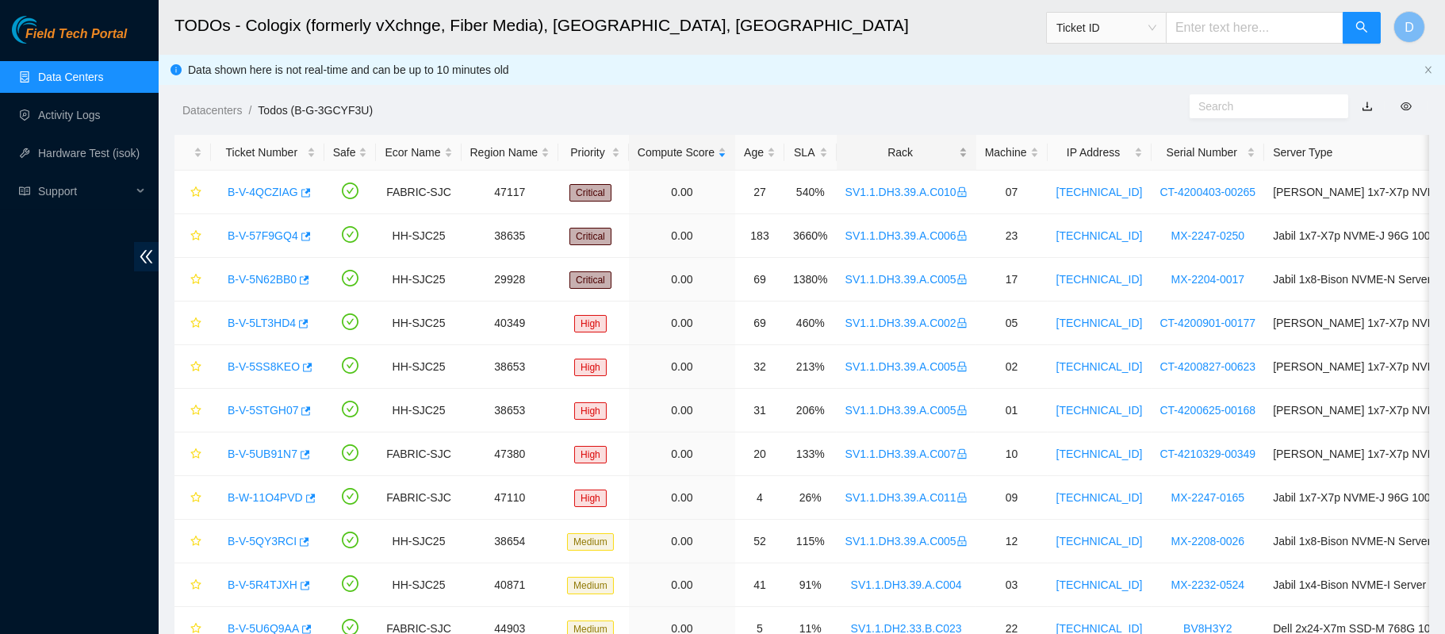
click at [875, 161] on div "Rack" at bounding box center [906, 152] width 122 height 17
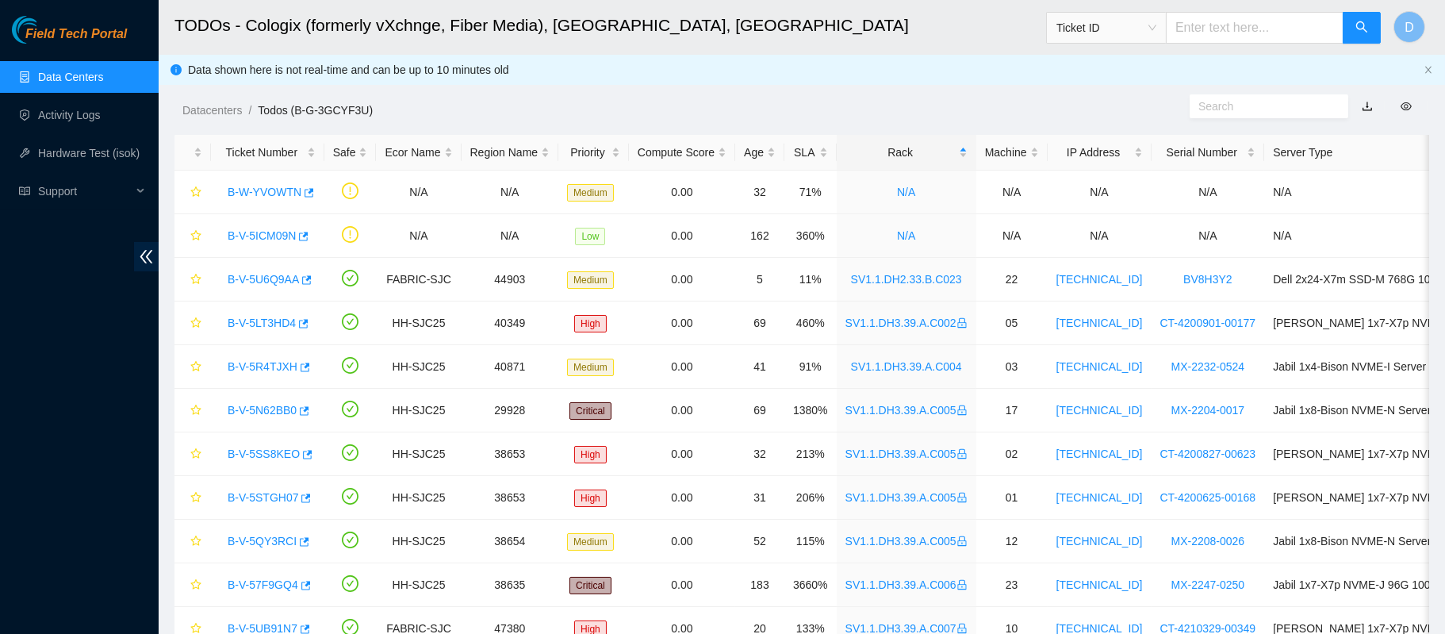
click at [103, 71] on link "Data Centers" at bounding box center [70, 77] width 65 height 13
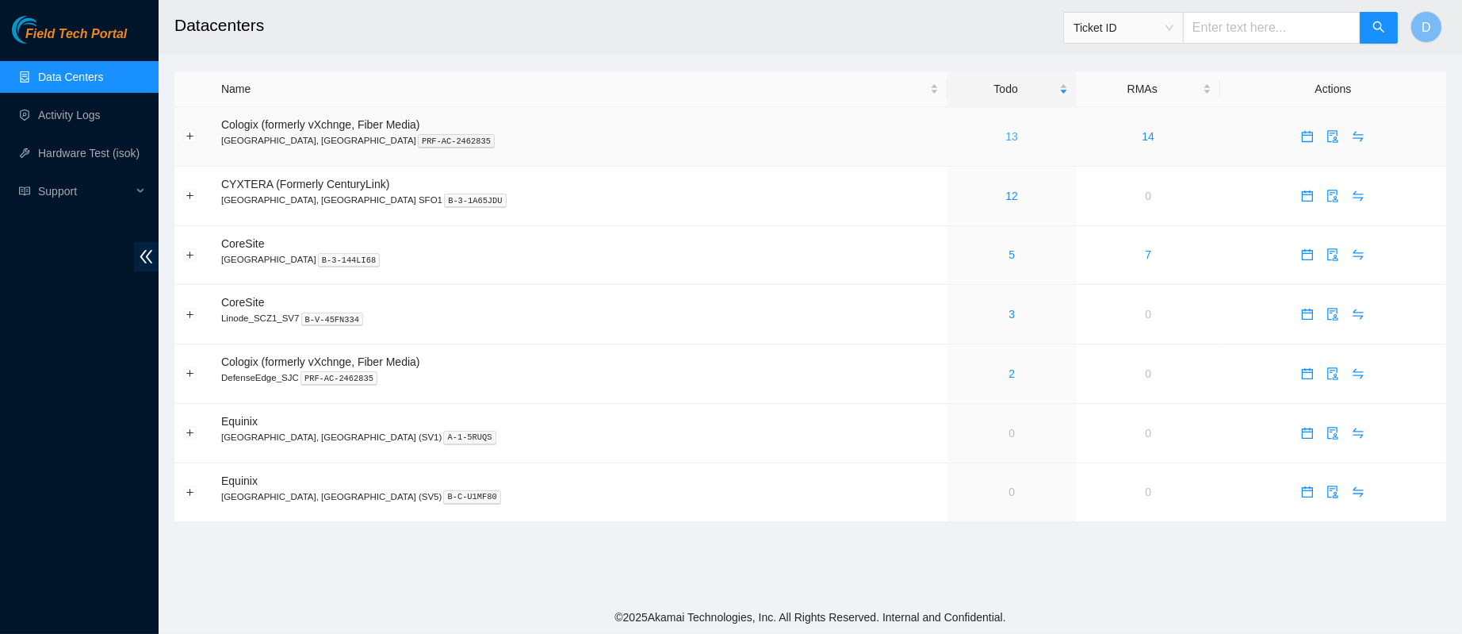
click at [1006, 140] on link "13" at bounding box center [1012, 136] width 13 height 13
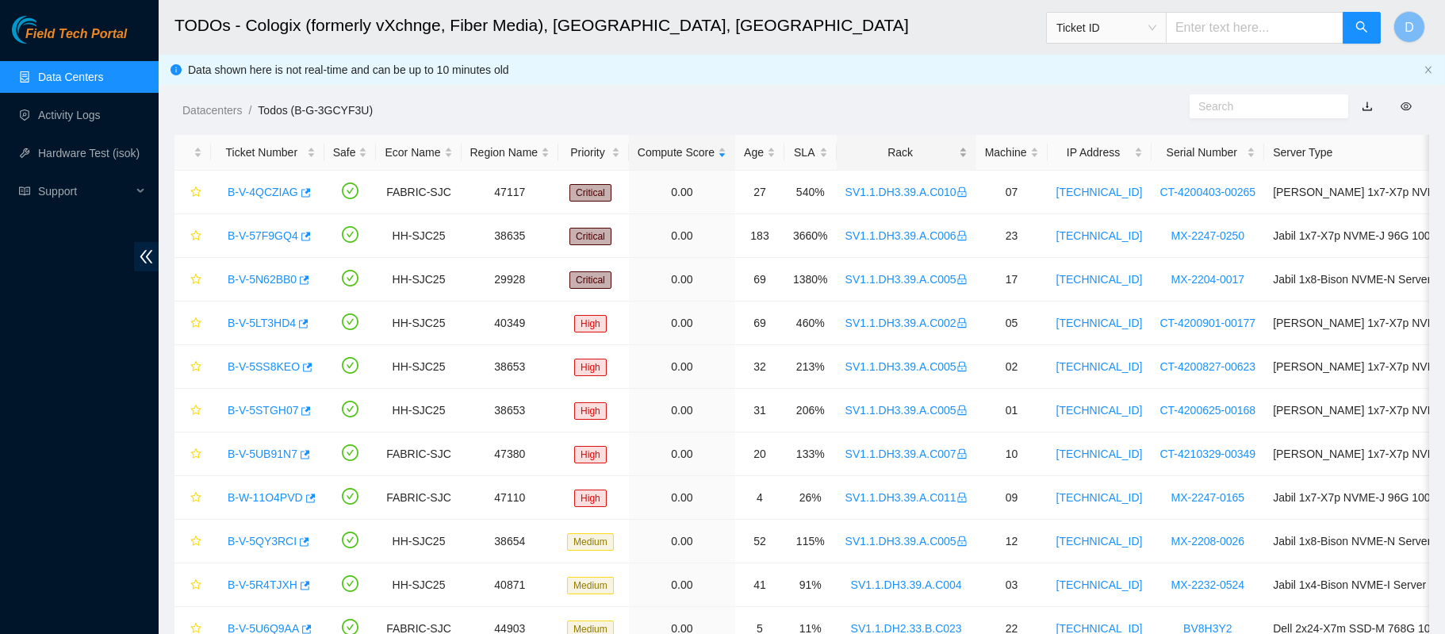
click at [908, 151] on div "Rack" at bounding box center [906, 152] width 122 height 17
